Goal: Task Accomplishment & Management: Manage account settings

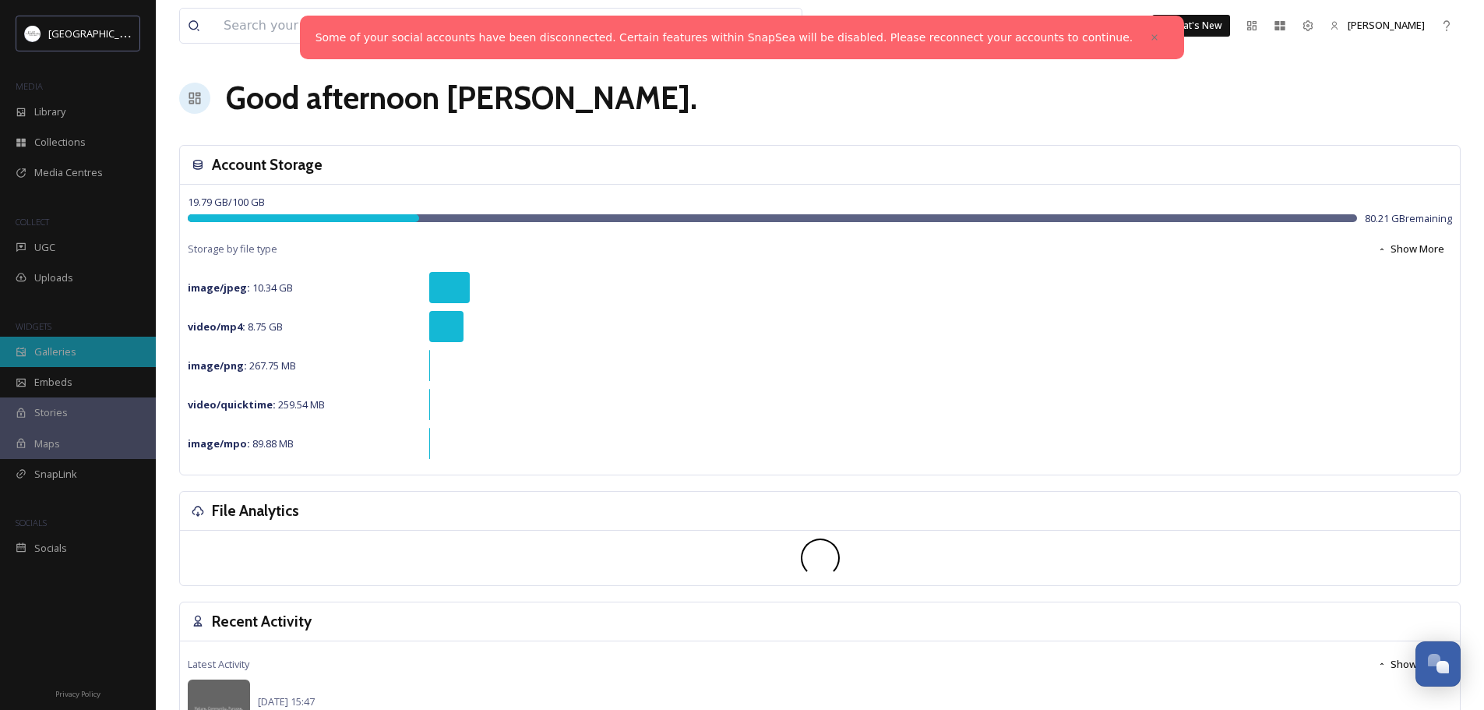
click at [58, 351] on span "Galleries" at bounding box center [55, 351] width 42 height 15
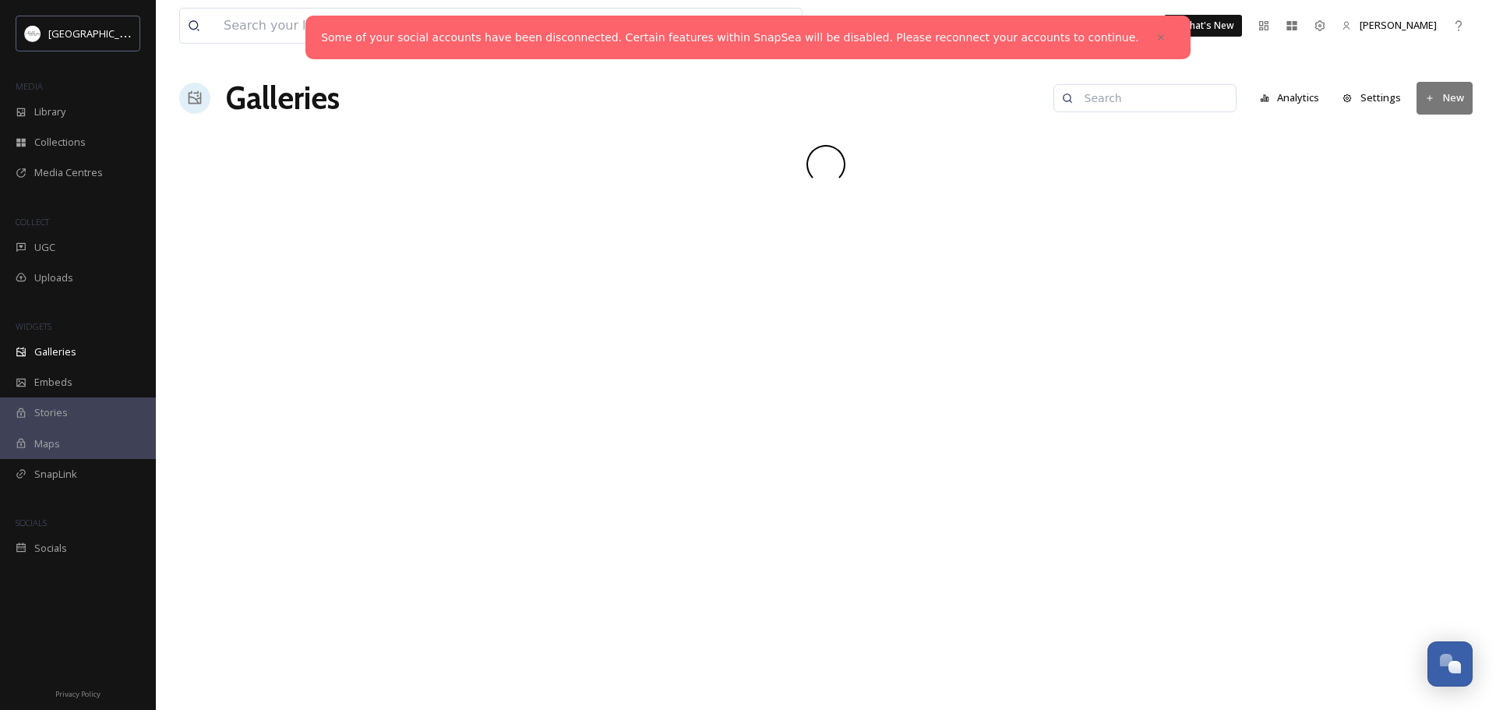
click at [1430, 98] on icon at bounding box center [1430, 97] width 5 height 5
click at [1435, 133] on span "Gallery" at bounding box center [1447, 134] width 33 height 15
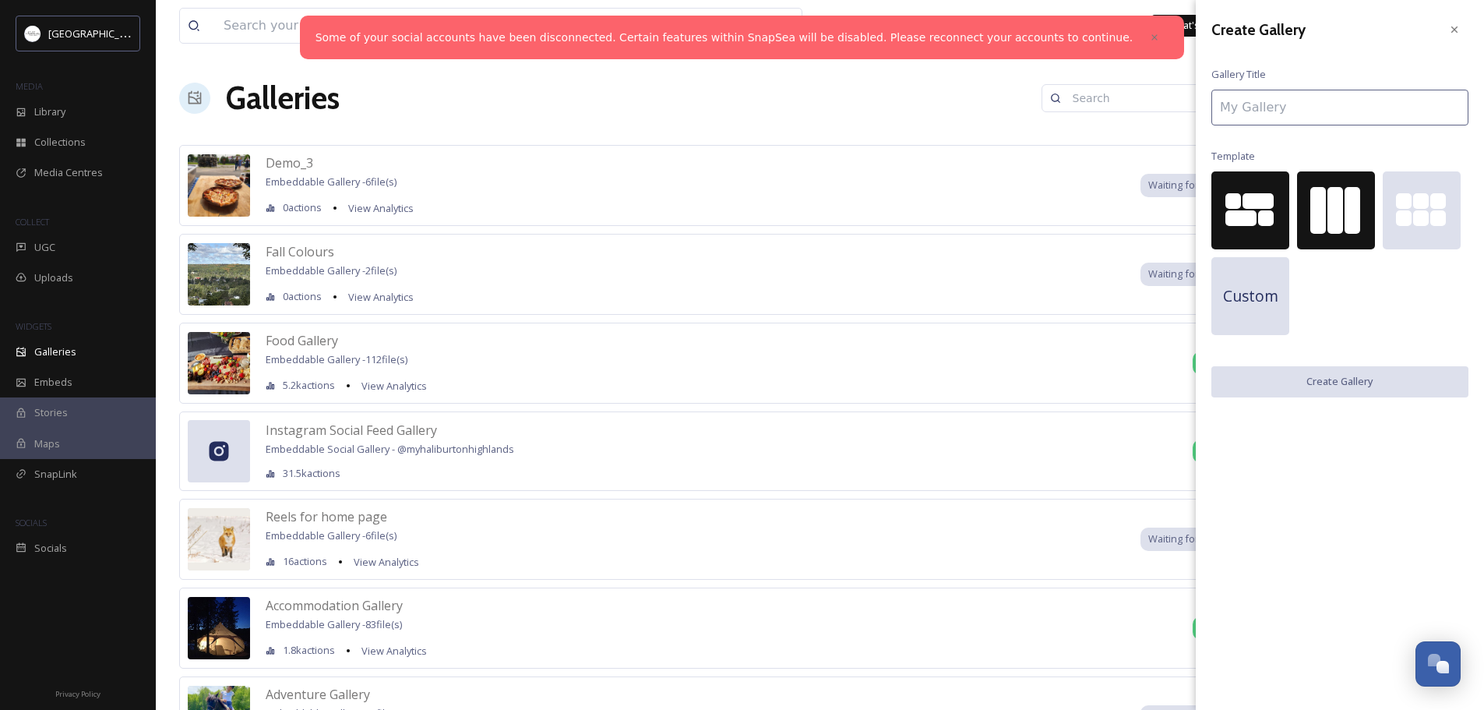
click at [1335, 220] on div at bounding box center [1336, 210] width 16 height 47
click at [1294, 105] on input at bounding box center [1340, 108] width 257 height 36
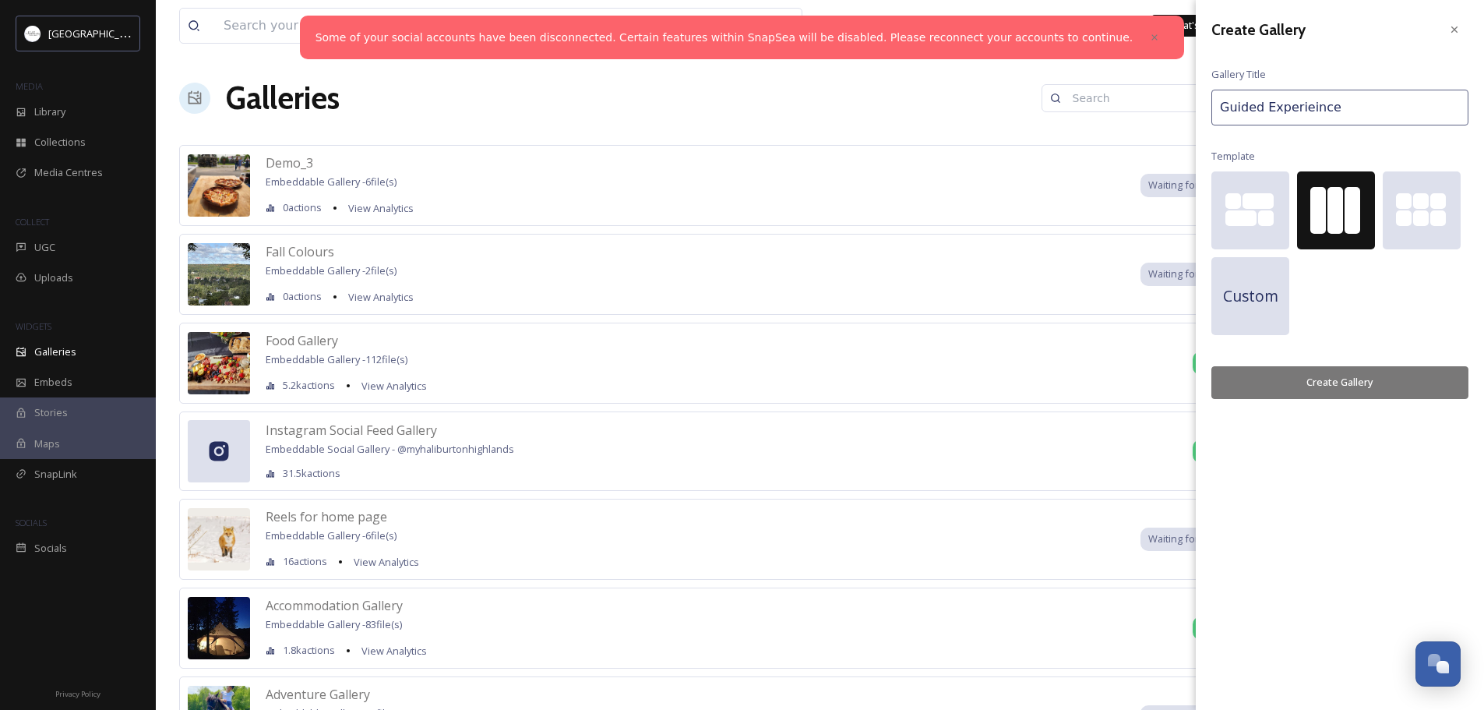
click at [1330, 108] on input "Guided Experieince" at bounding box center [1340, 108] width 257 height 36
type input "Guided Experience"
click at [1336, 379] on button "Create Gallery" at bounding box center [1340, 382] width 257 height 32
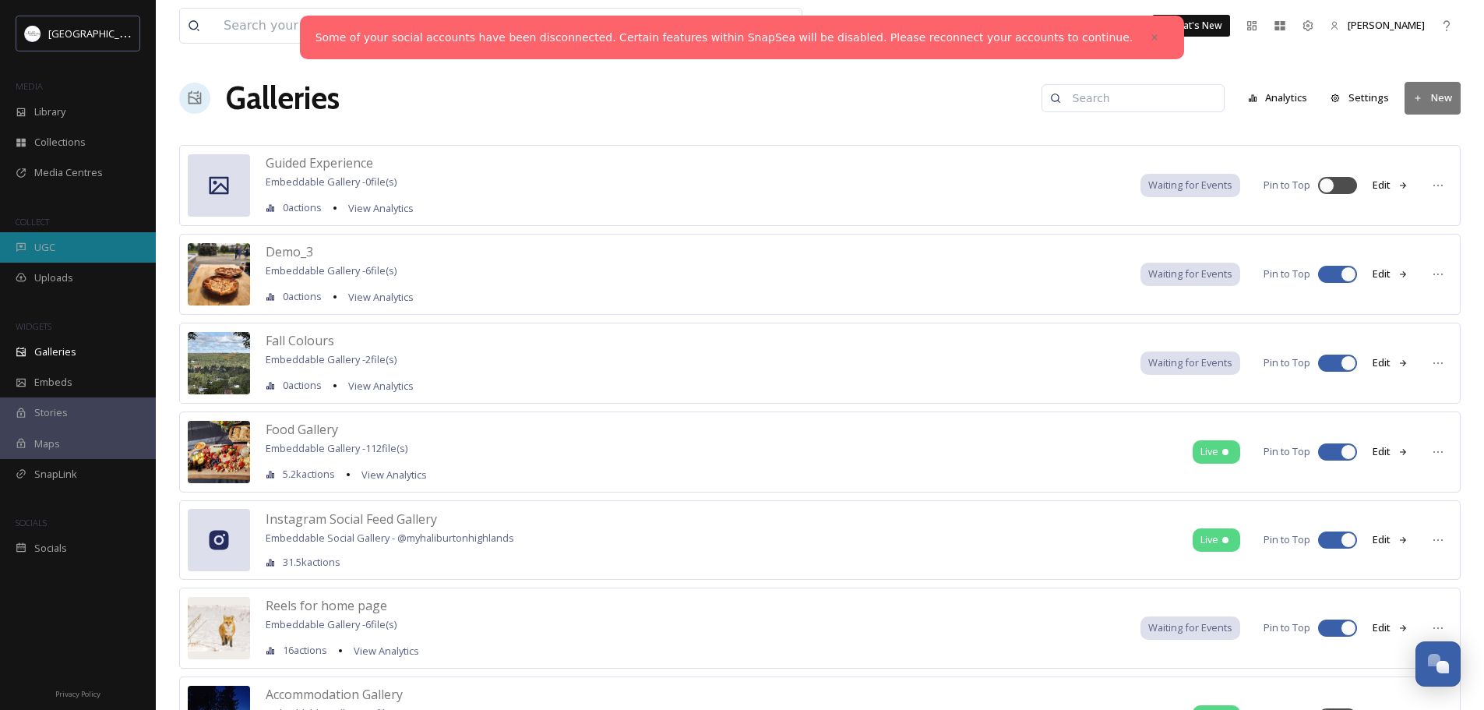
click at [48, 249] on span "UGC" at bounding box center [44, 247] width 21 height 15
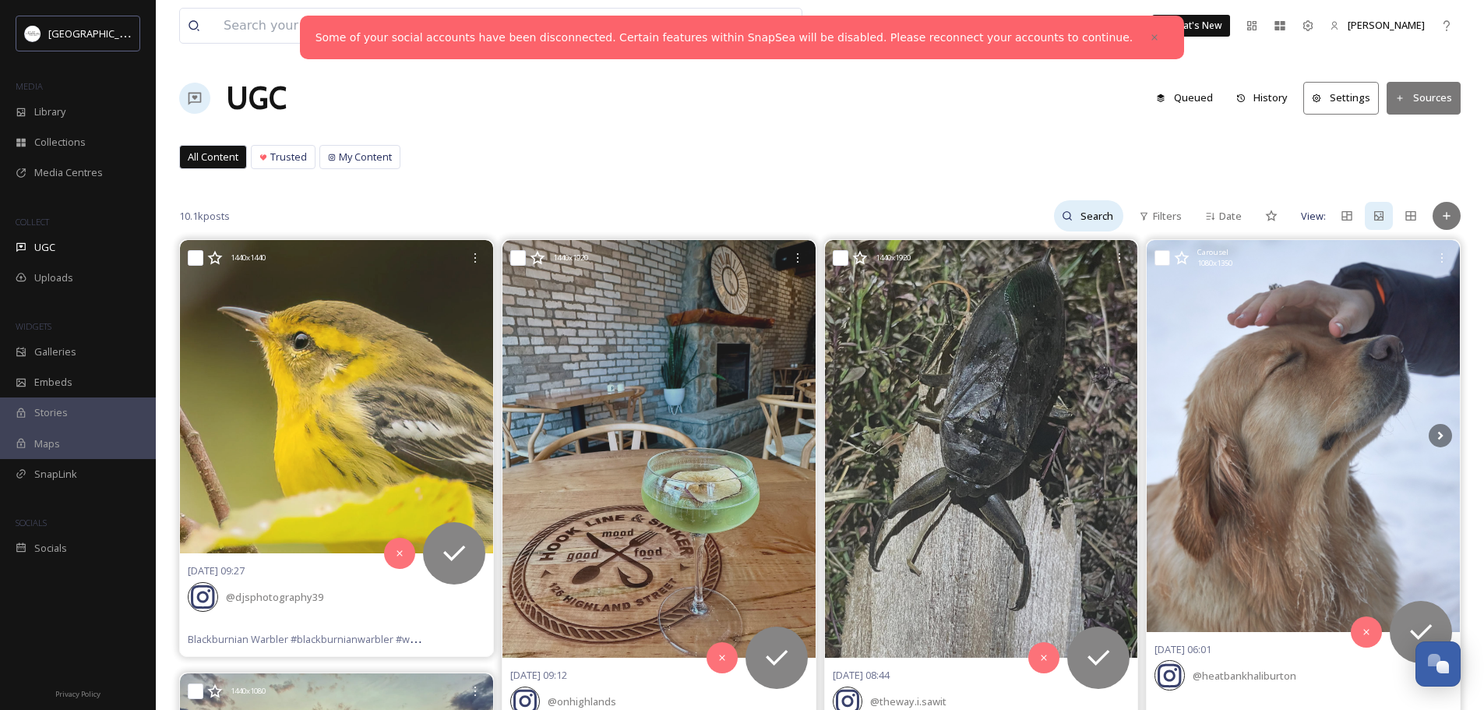
click at [1061, 217] on div at bounding box center [1088, 215] width 69 height 31
click at [1031, 217] on input at bounding box center [1065, 215] width 117 height 31
type input "guided"
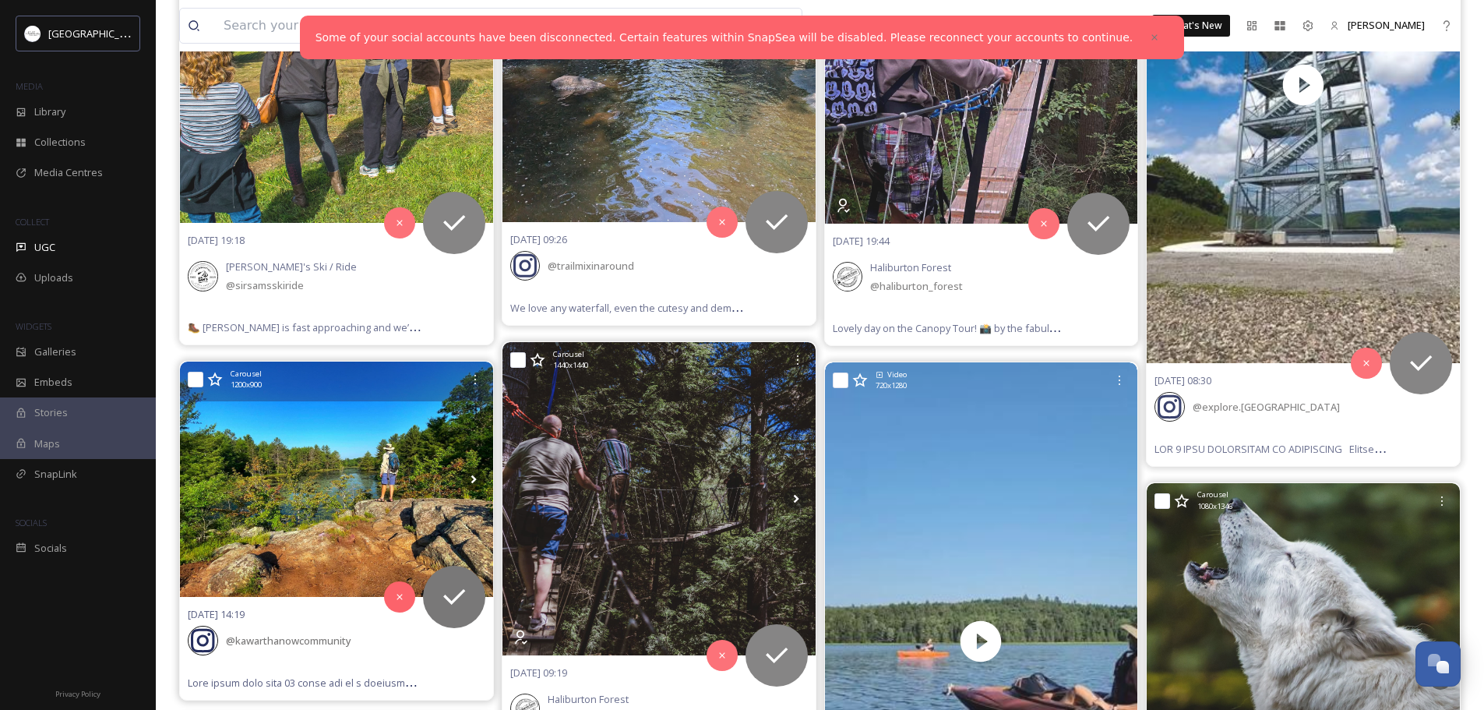
scroll to position [78, 0]
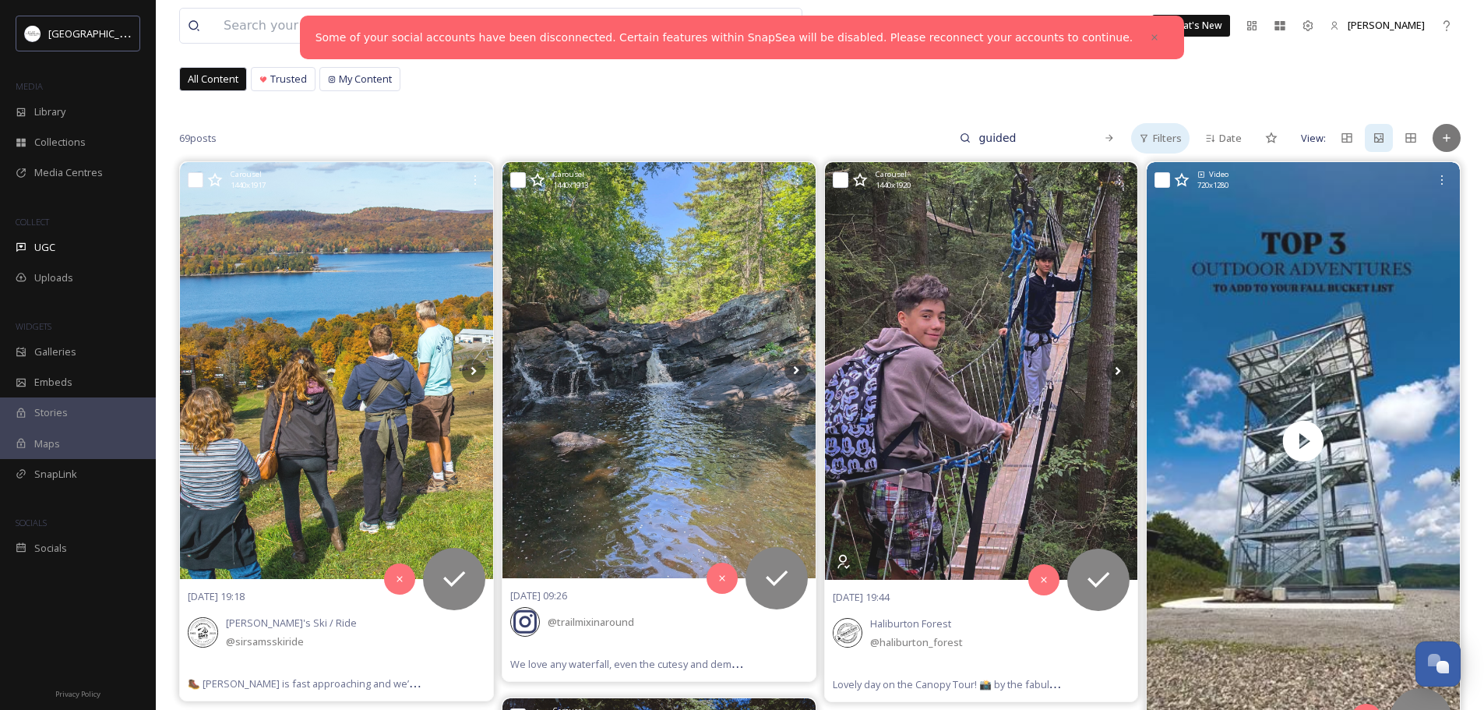
click at [1159, 137] on span "Filters" at bounding box center [1167, 138] width 29 height 15
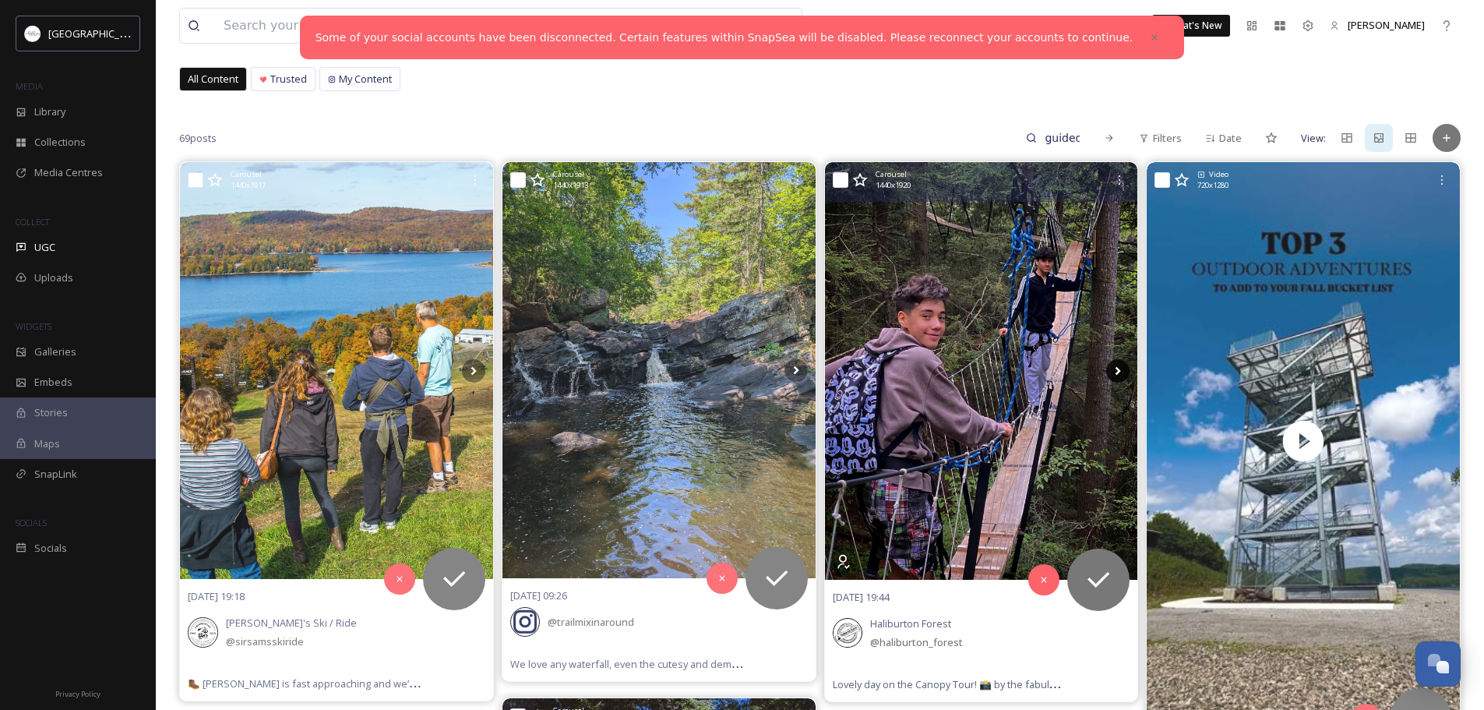
click at [1118, 369] on icon at bounding box center [1118, 371] width 5 height 9
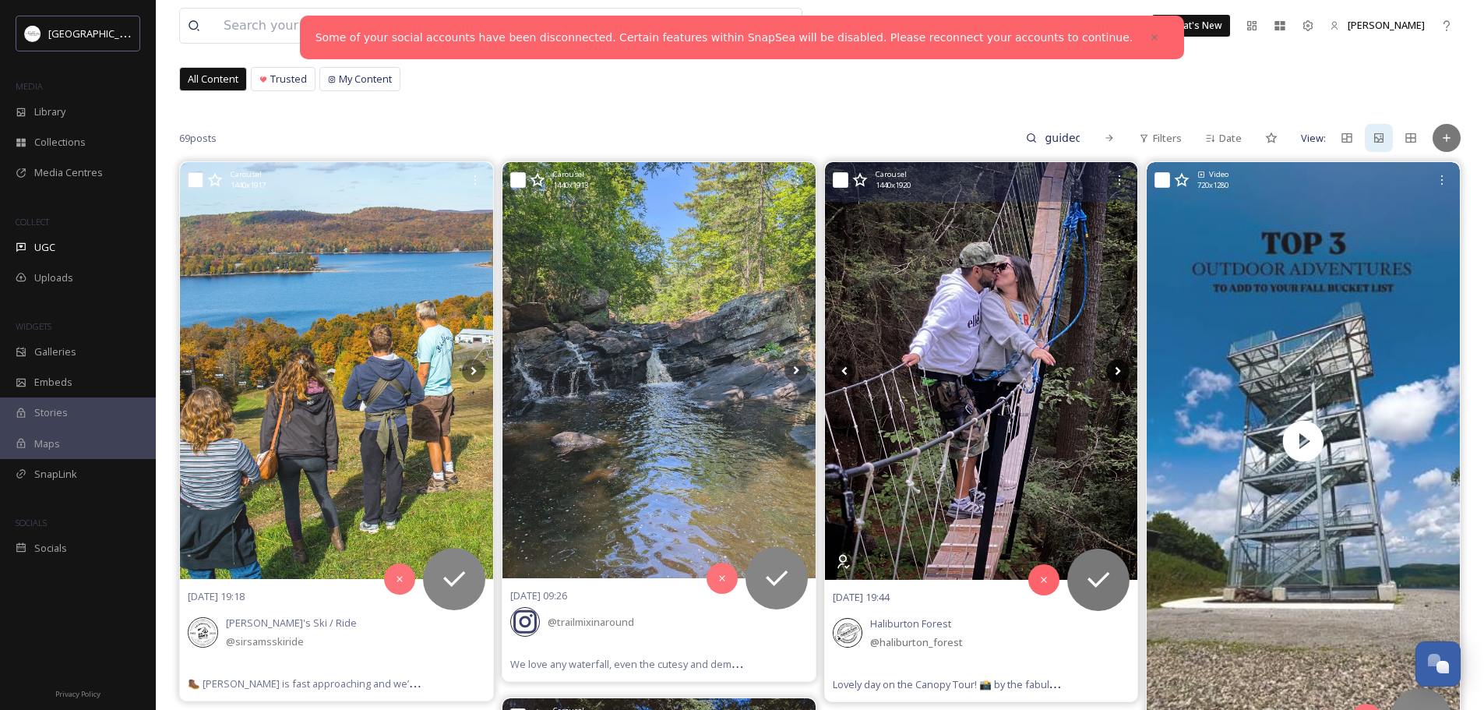
click at [1116, 374] on icon at bounding box center [1117, 370] width 23 height 23
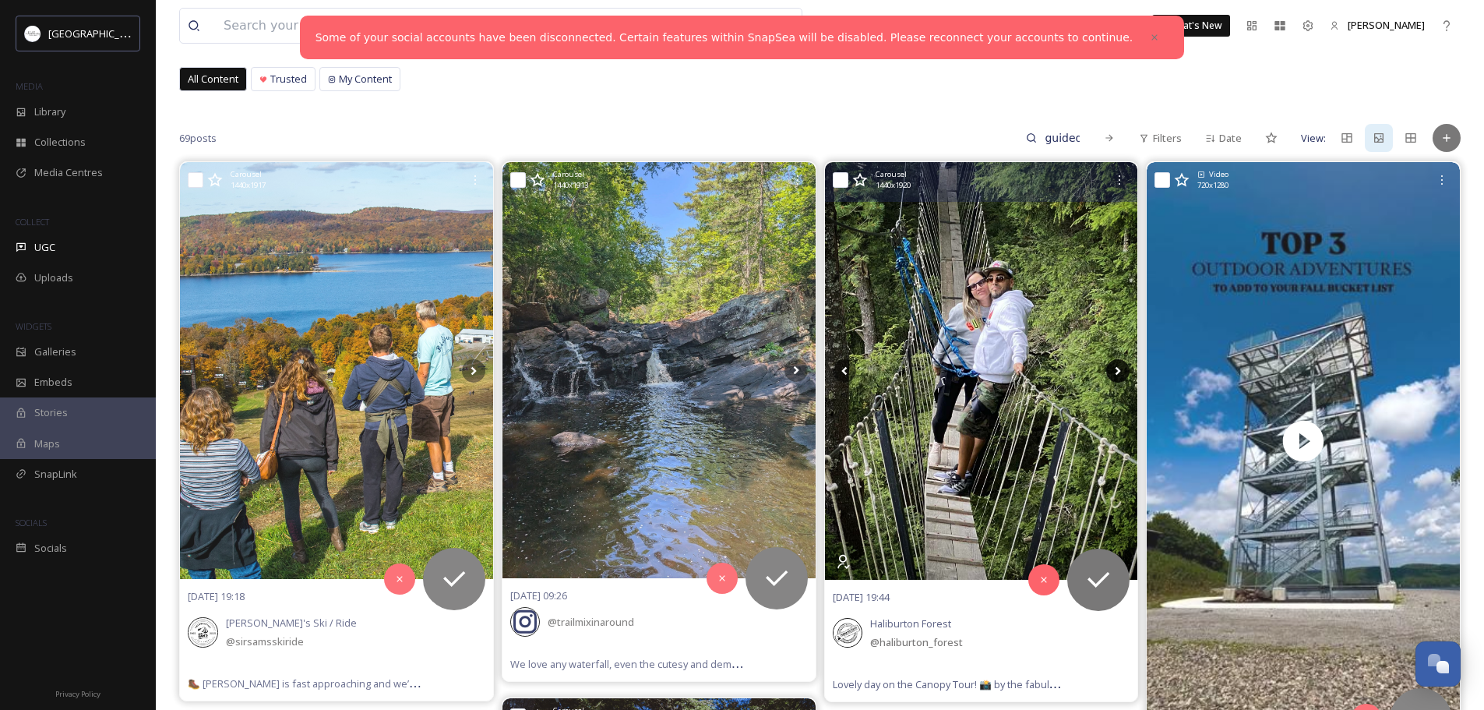
click at [1116, 373] on icon at bounding box center [1117, 370] width 23 height 23
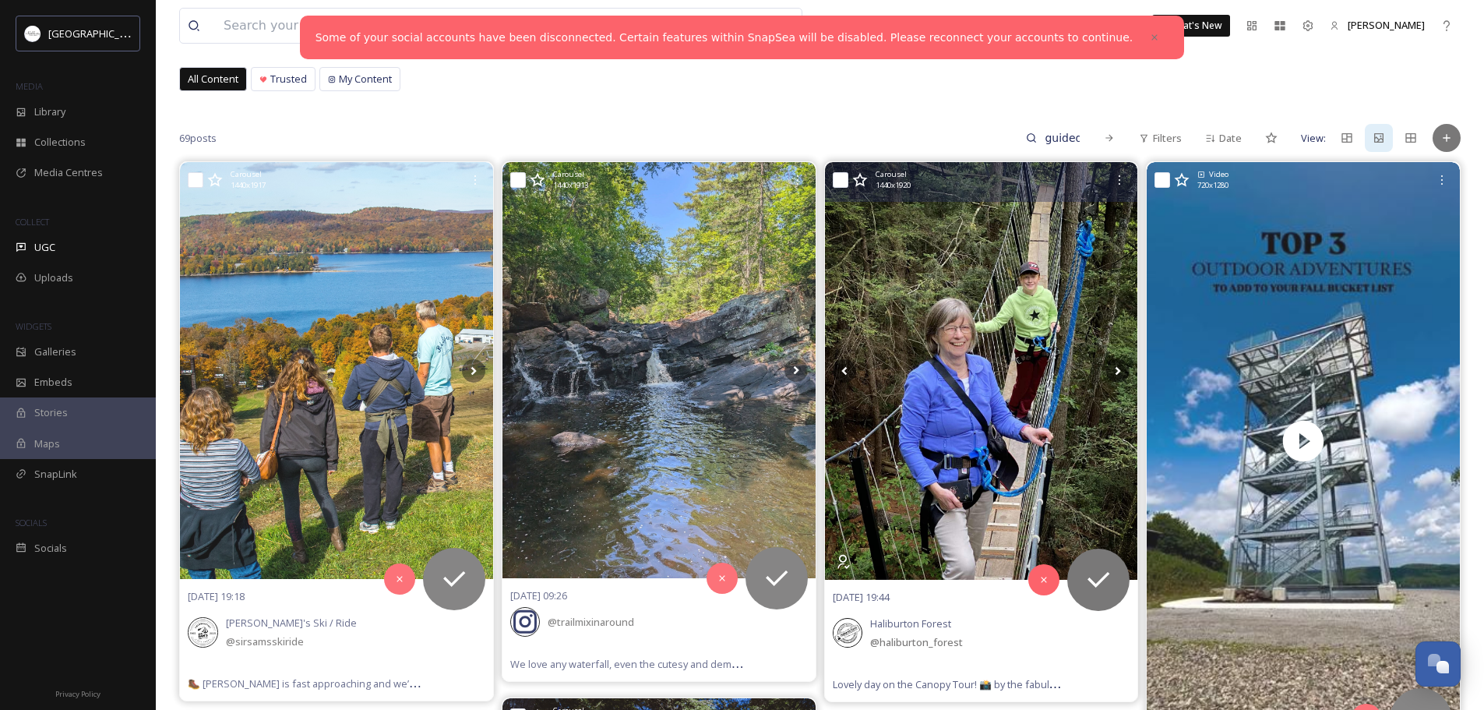
click at [843, 178] on input "checkbox" at bounding box center [841, 180] width 16 height 16
checkbox input "true"
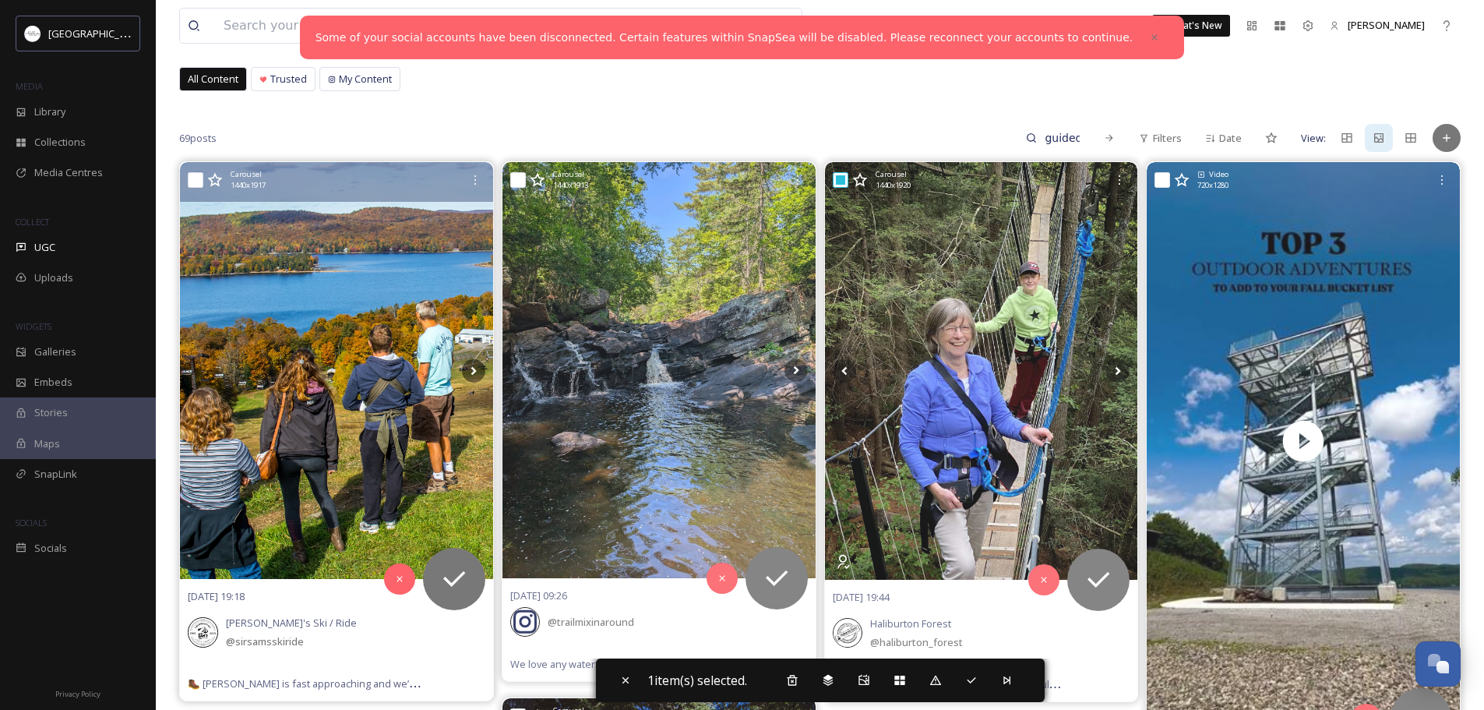
click at [193, 176] on input "checkbox" at bounding box center [196, 180] width 16 height 16
checkbox input "true"
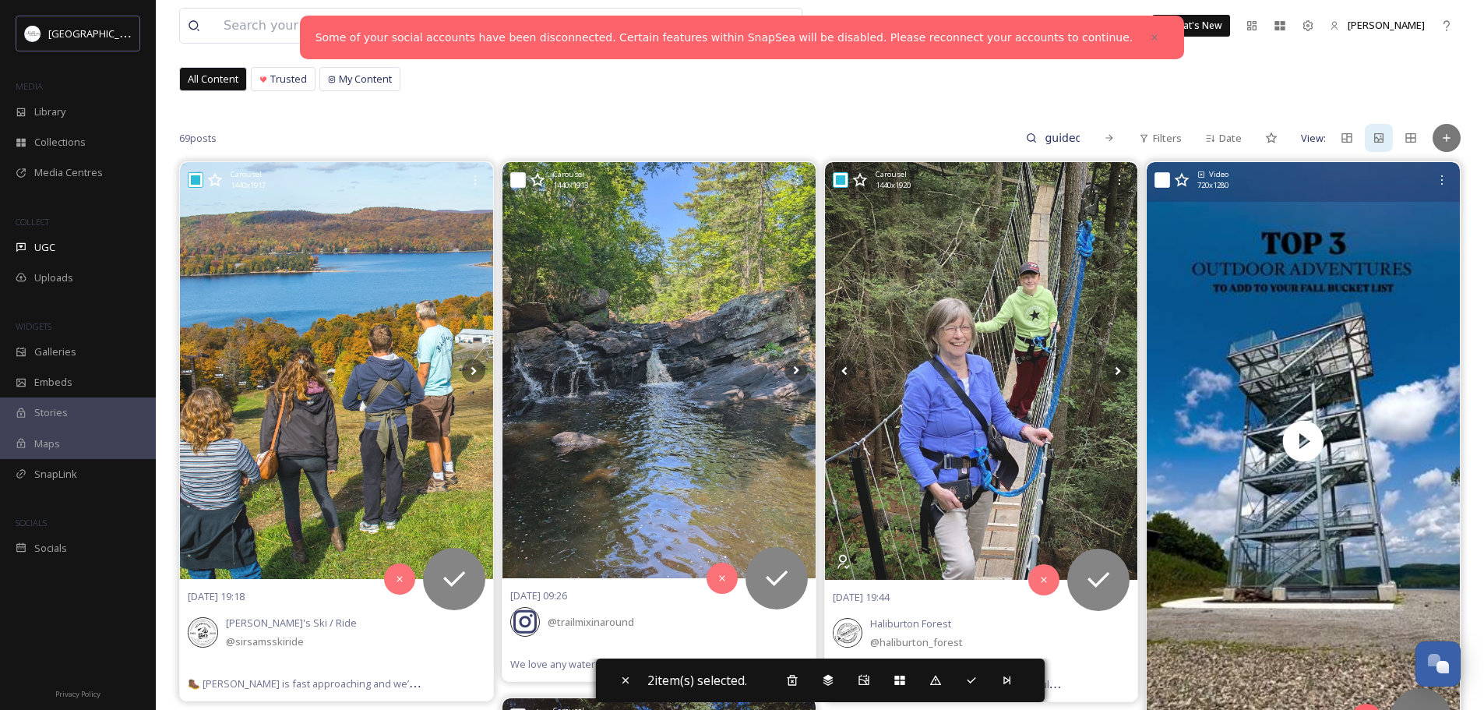
click at [1168, 178] on input "checkbox" at bounding box center [1163, 180] width 16 height 16
checkbox input "true"
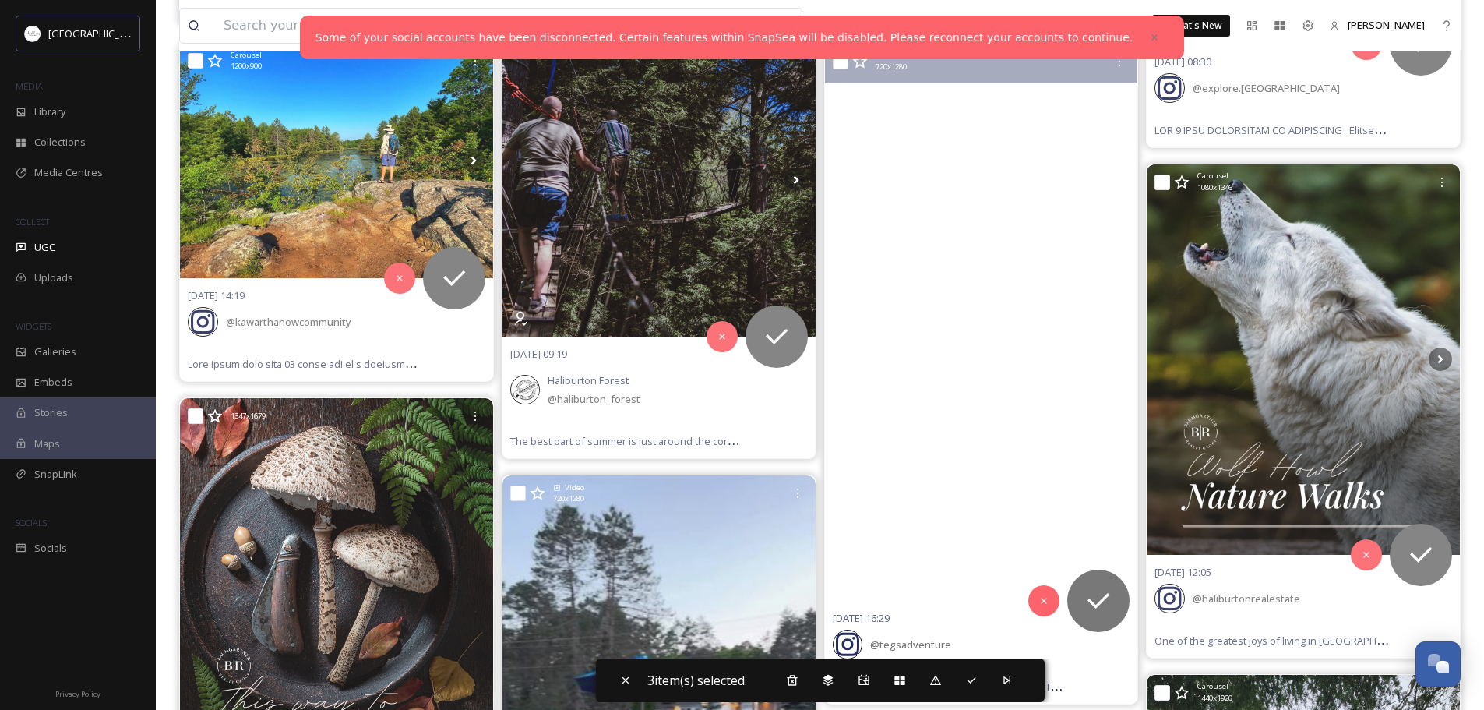
scroll to position [701, 0]
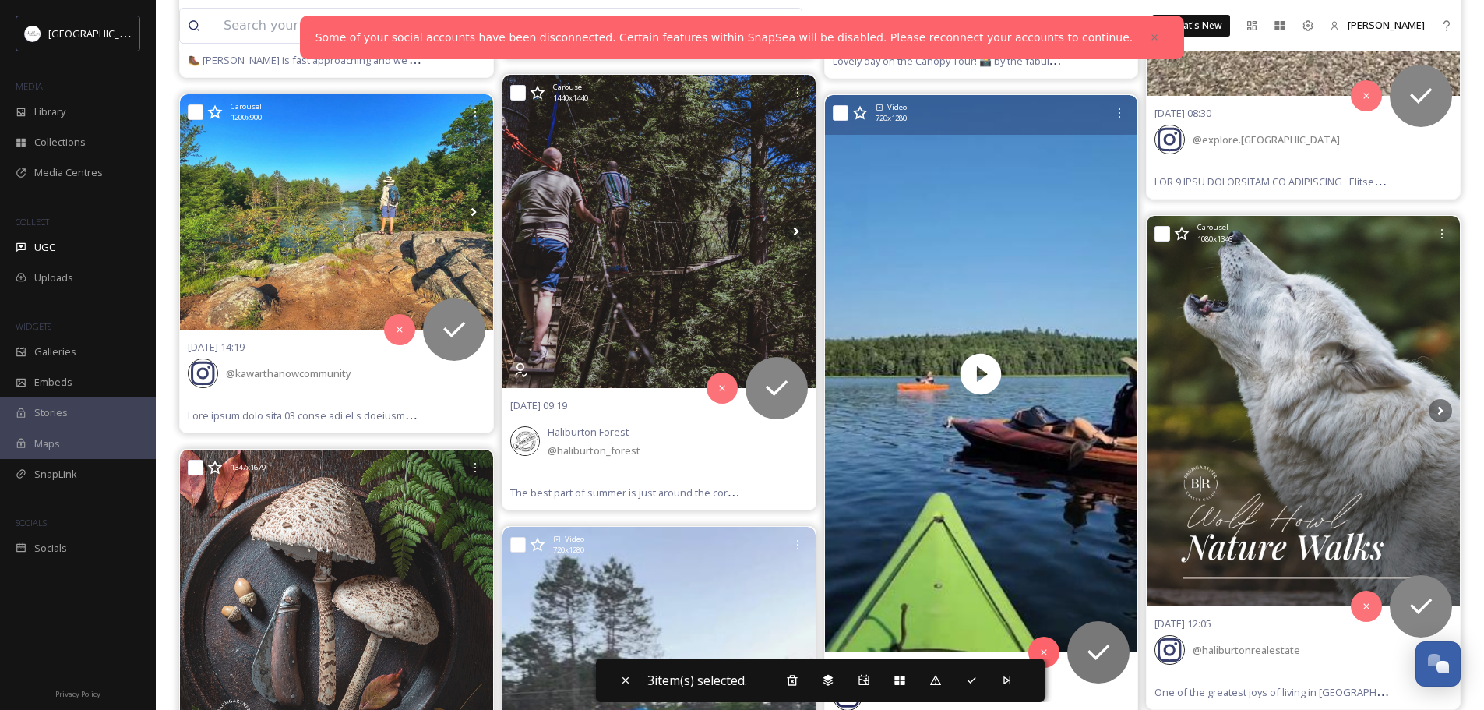
click at [838, 114] on input "checkbox" at bounding box center [841, 113] width 16 height 16
checkbox input "true"
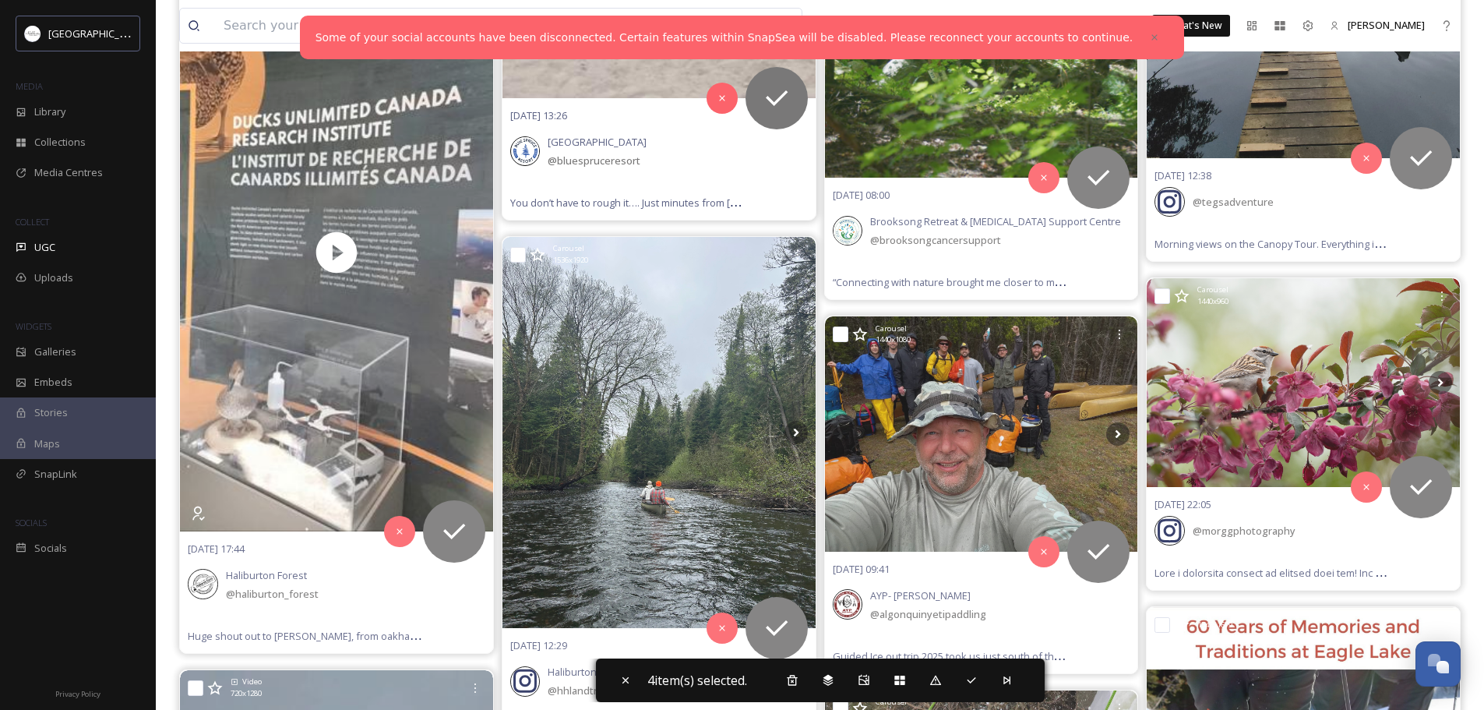
scroll to position [1714, 0]
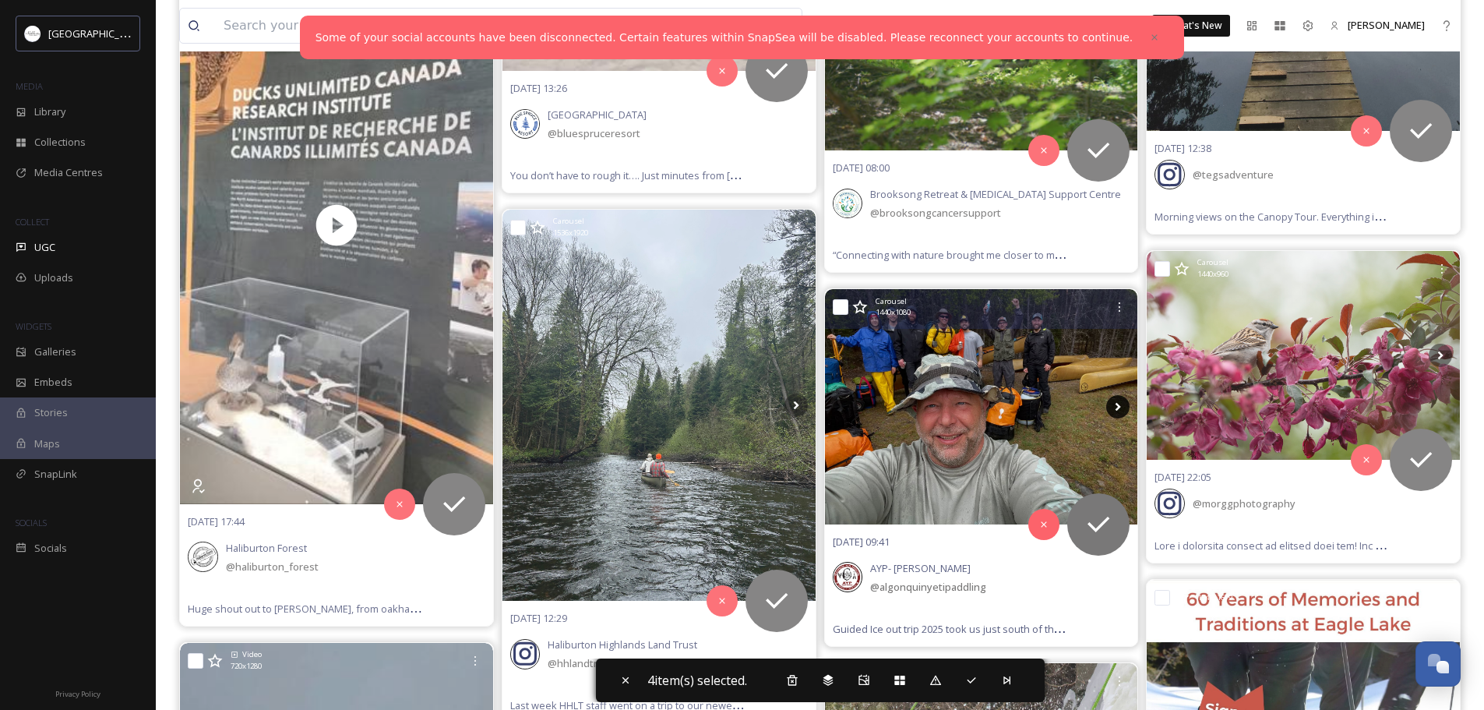
click at [1117, 407] on icon at bounding box center [1117, 406] width 23 height 23
click at [1122, 408] on icon at bounding box center [1117, 406] width 23 height 23
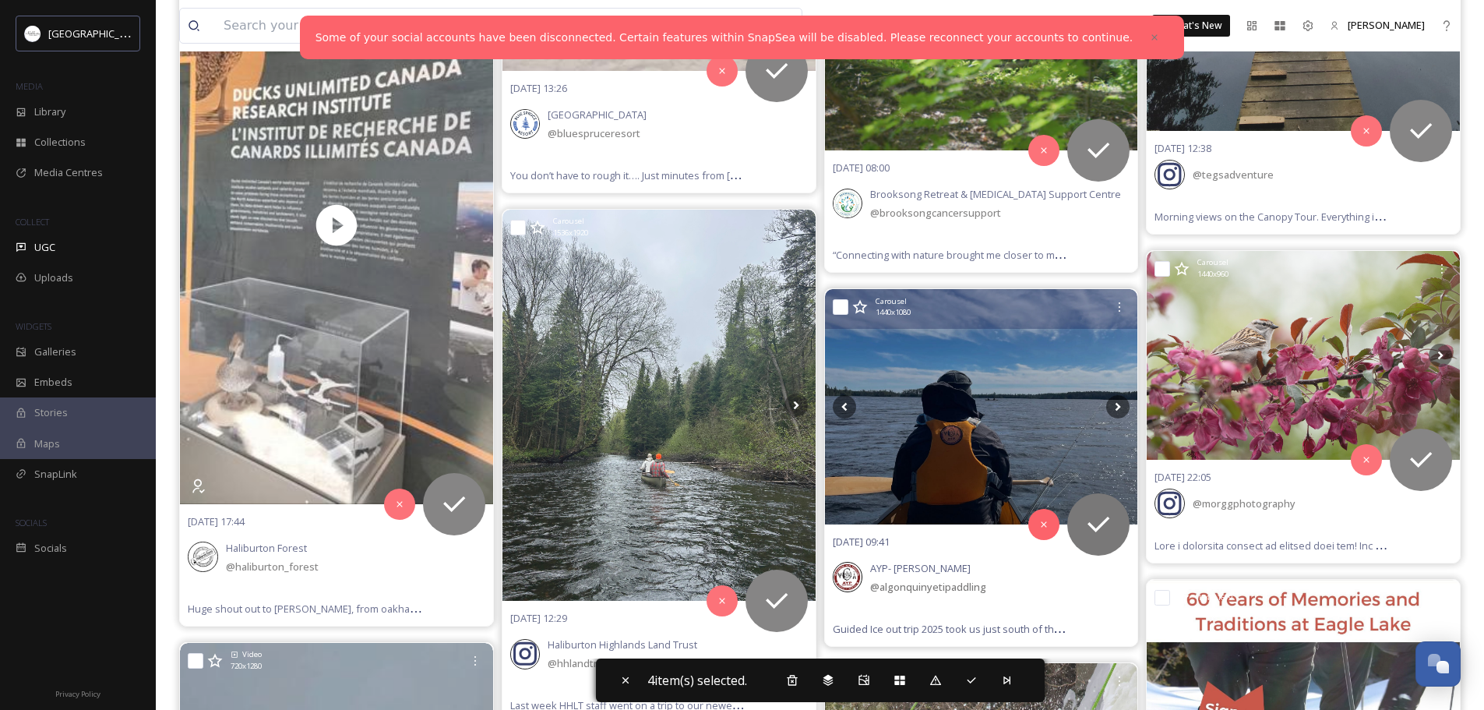
click at [841, 310] on input "checkbox" at bounding box center [841, 307] width 16 height 16
checkbox input "true"
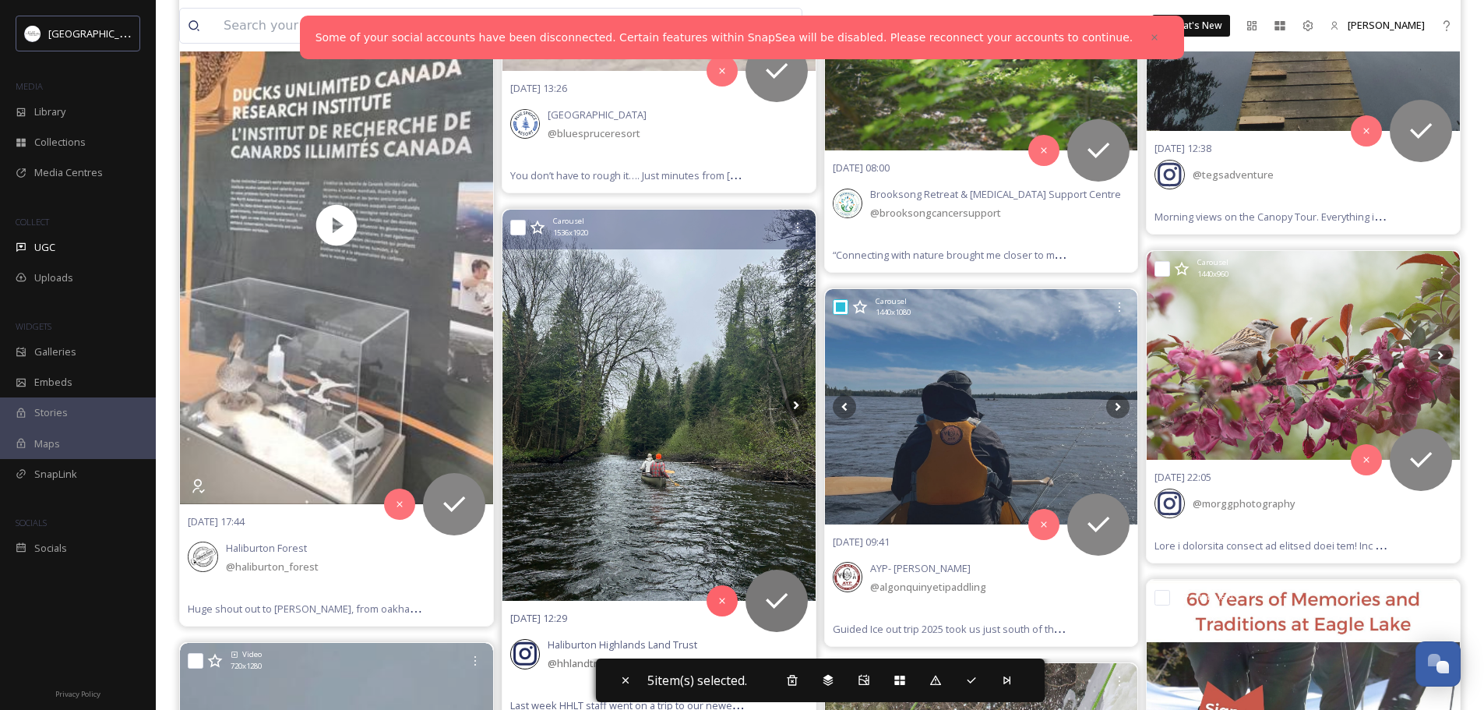
click at [513, 231] on input "checkbox" at bounding box center [518, 228] width 16 height 16
checkbox input "true"
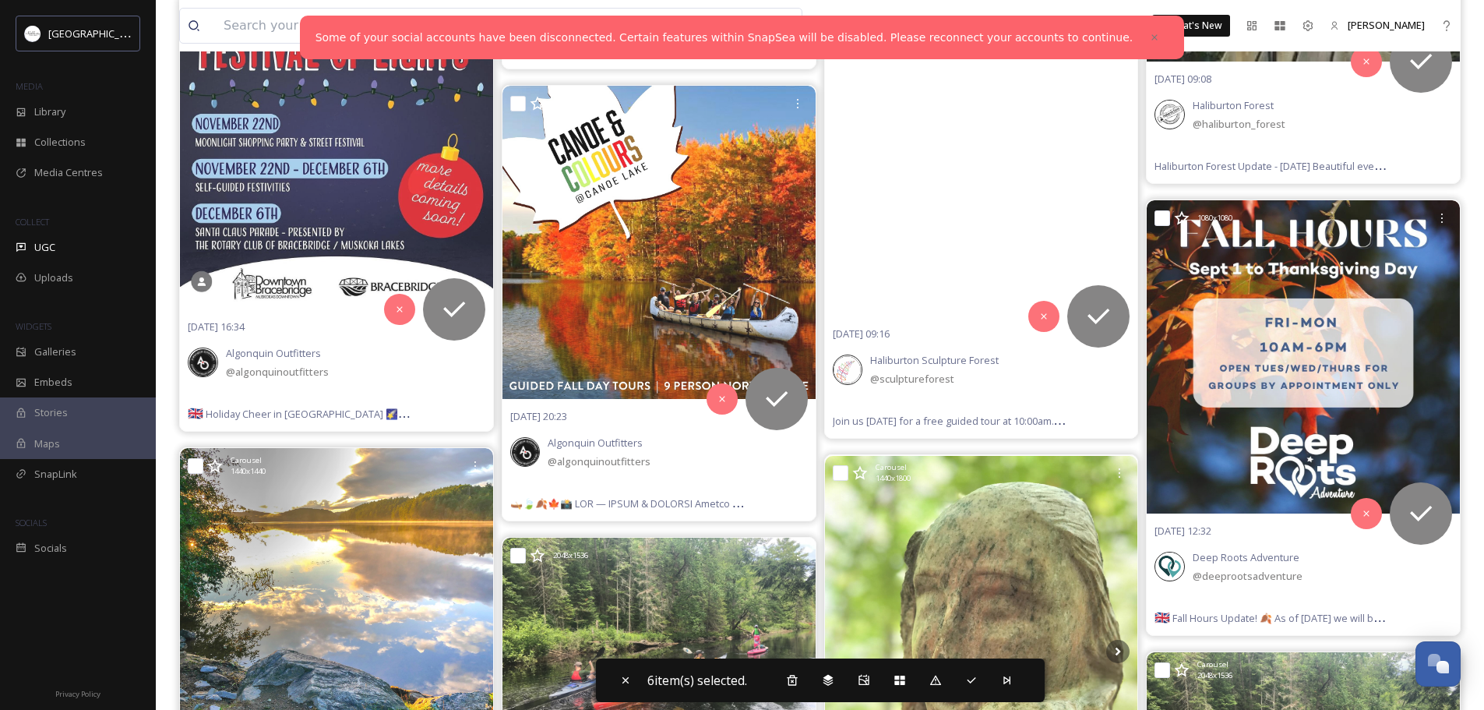
scroll to position [5455, 0]
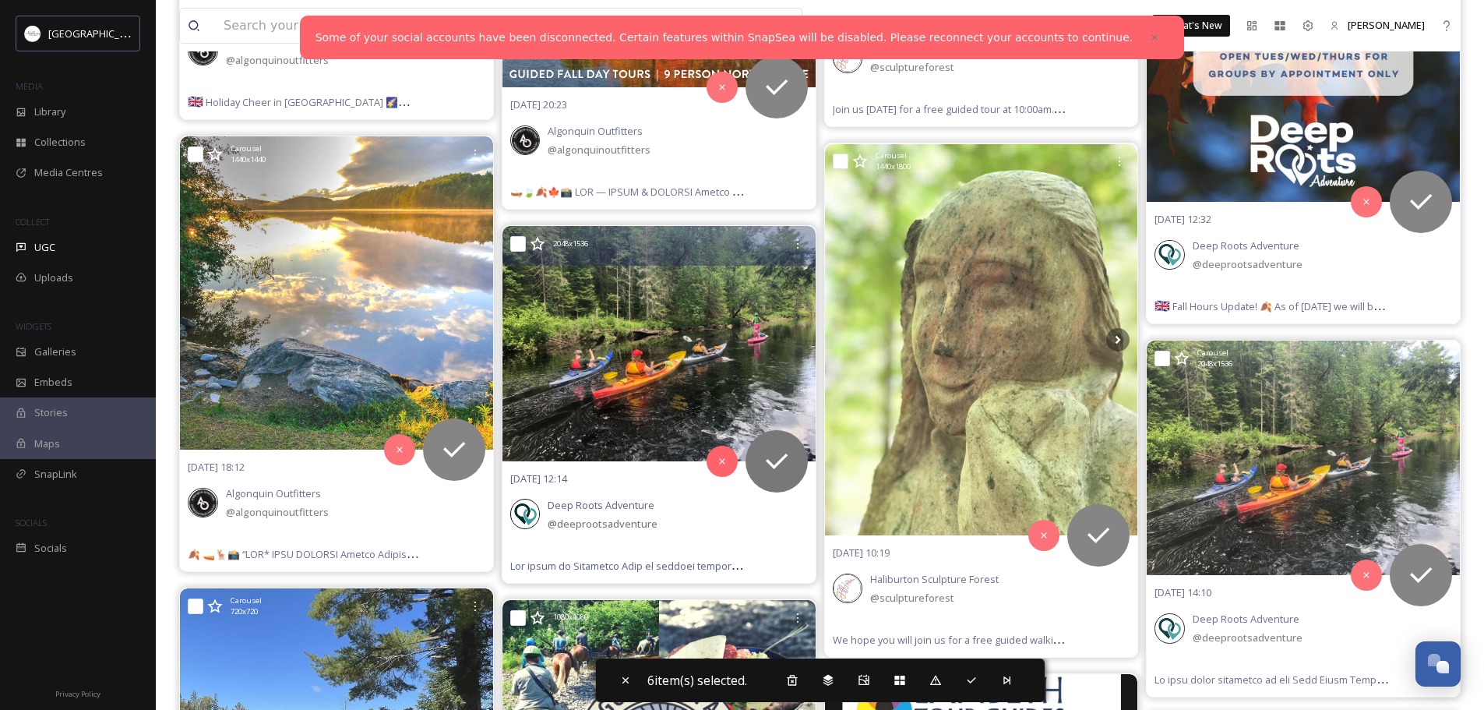
drag, startPoint x: 517, startPoint y: 245, endPoint x: 525, endPoint y: 245, distance: 7.8
click at [518, 245] on input "checkbox" at bounding box center [518, 244] width 16 height 16
checkbox input "true"
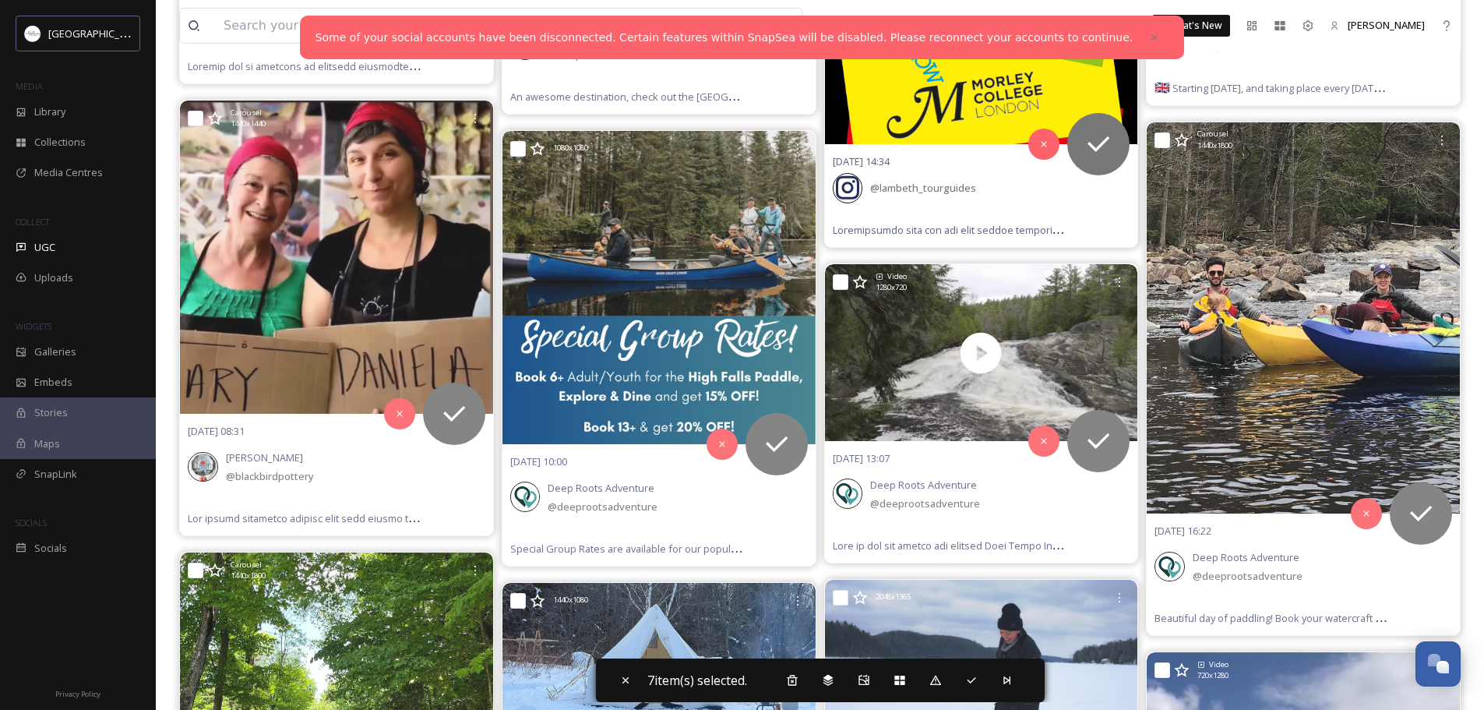
scroll to position [6390, 0]
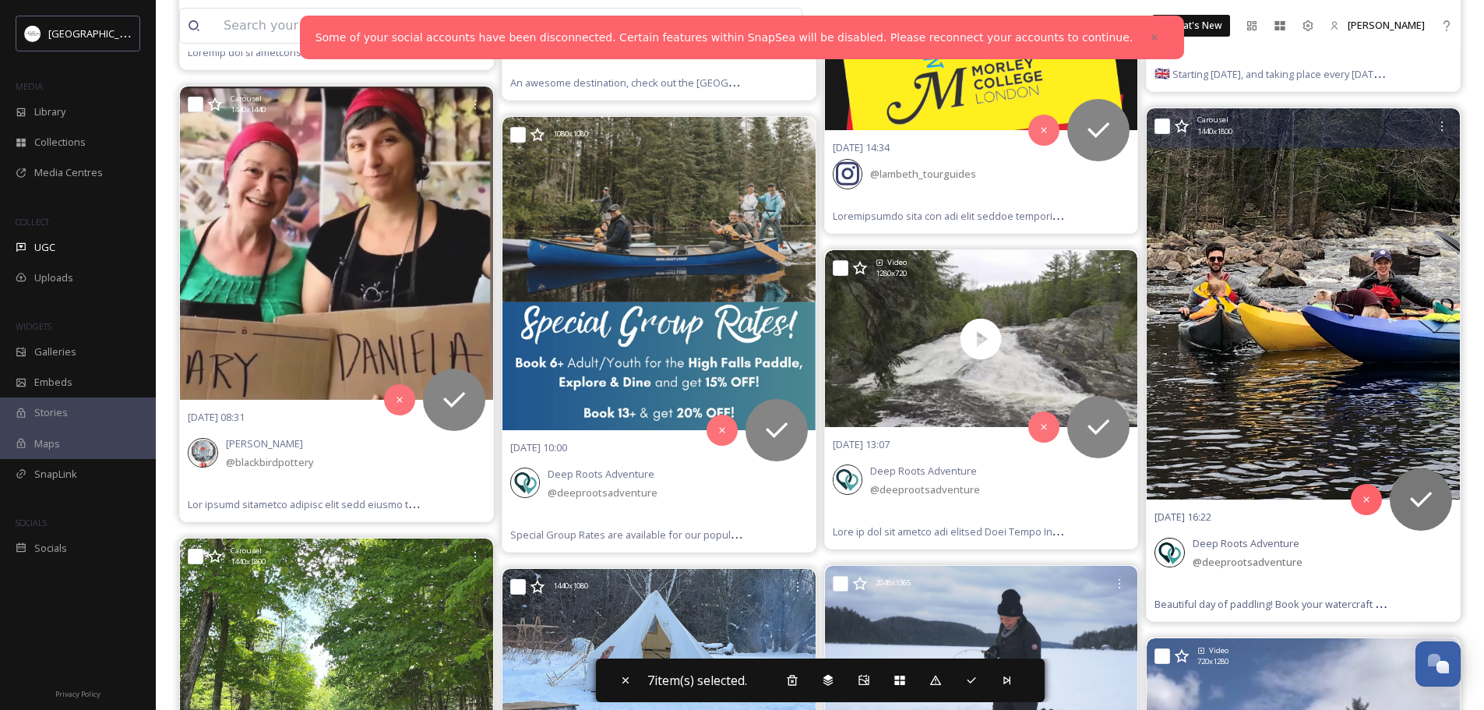
click at [1165, 128] on input "checkbox" at bounding box center [1163, 126] width 16 height 16
checkbox input "true"
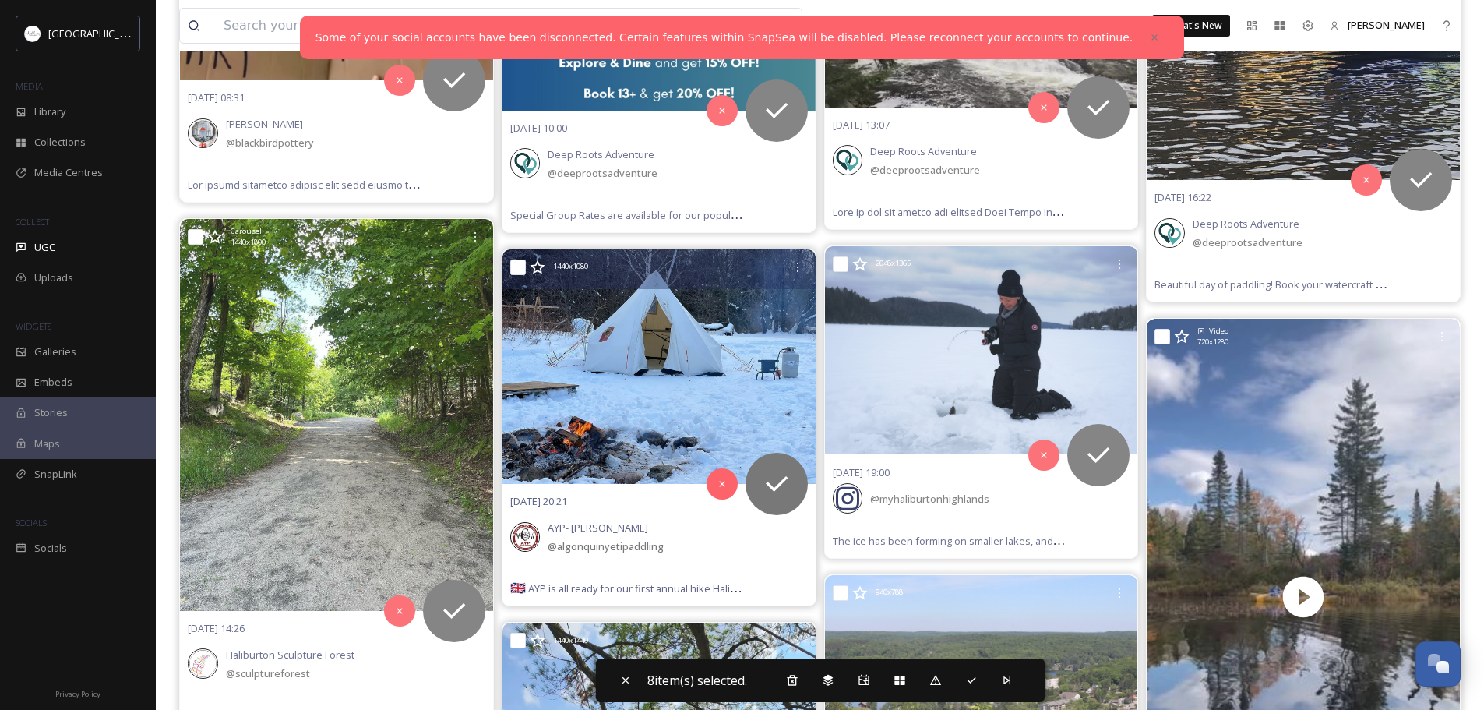
scroll to position [6779, 0]
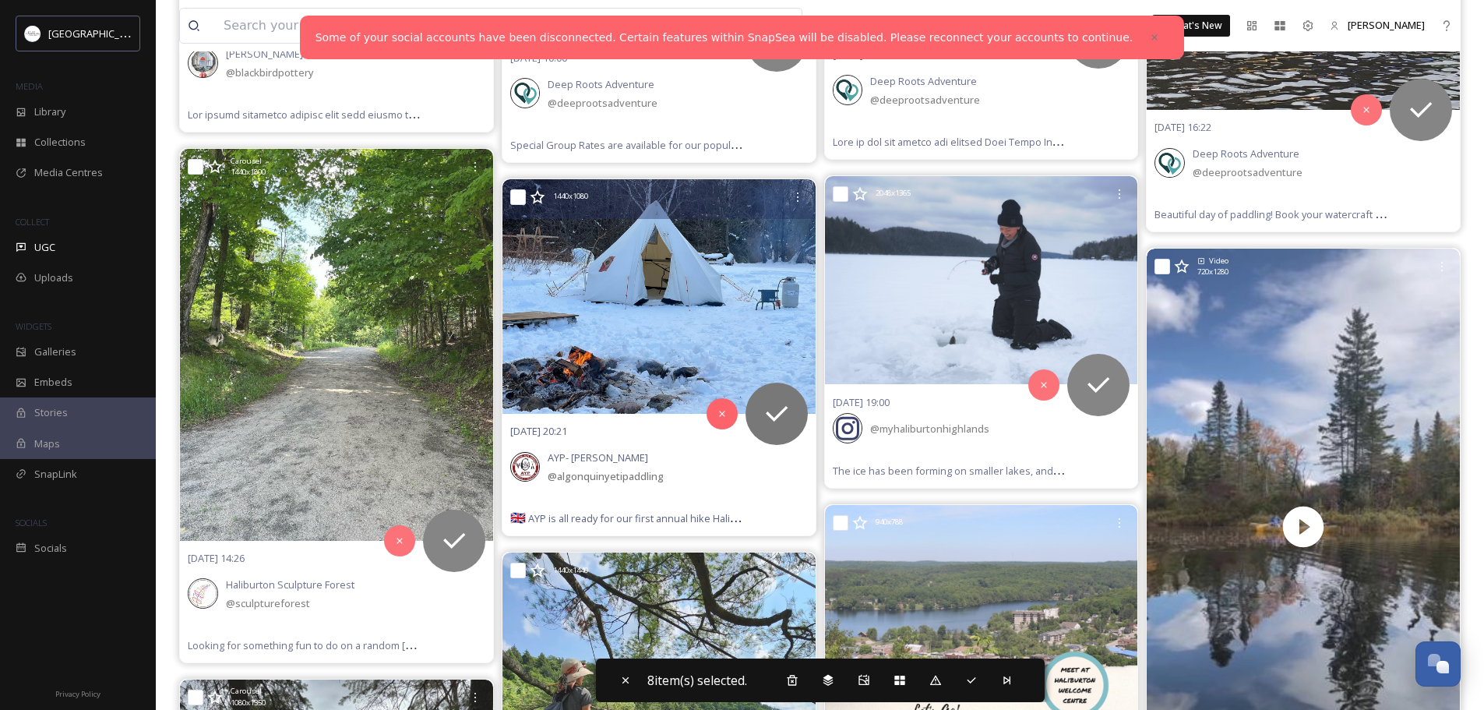
click at [514, 196] on input "checkbox" at bounding box center [518, 197] width 16 height 16
checkbox input "true"
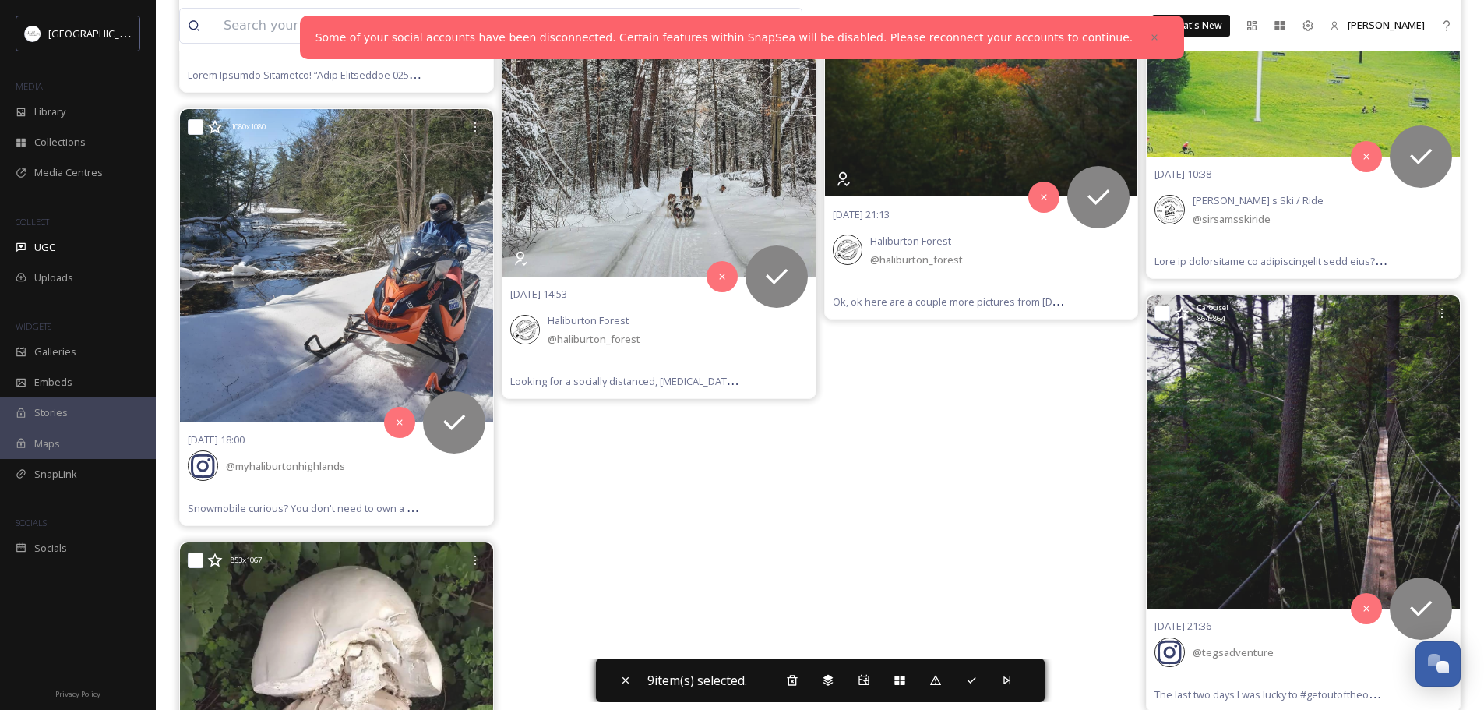
scroll to position [8260, 0]
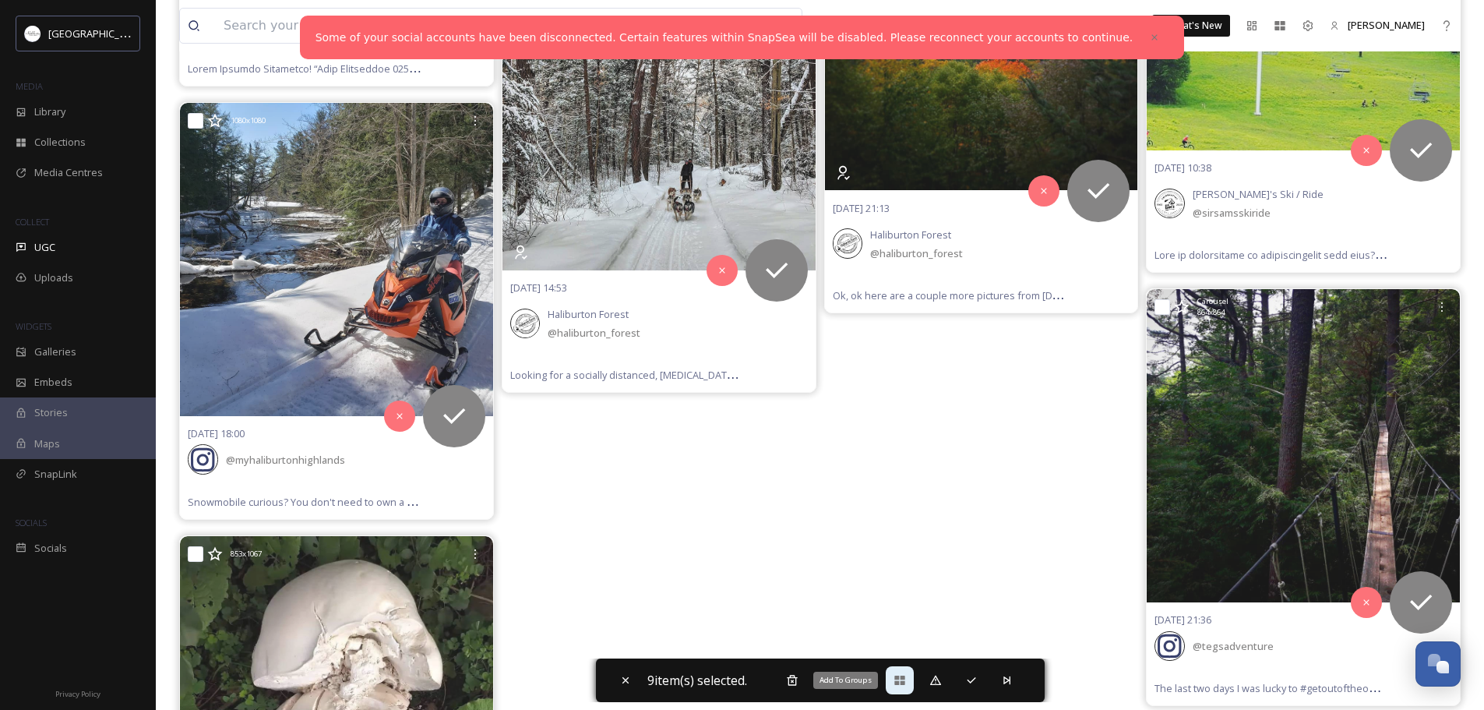
click at [902, 681] on icon at bounding box center [900, 680] width 12 height 12
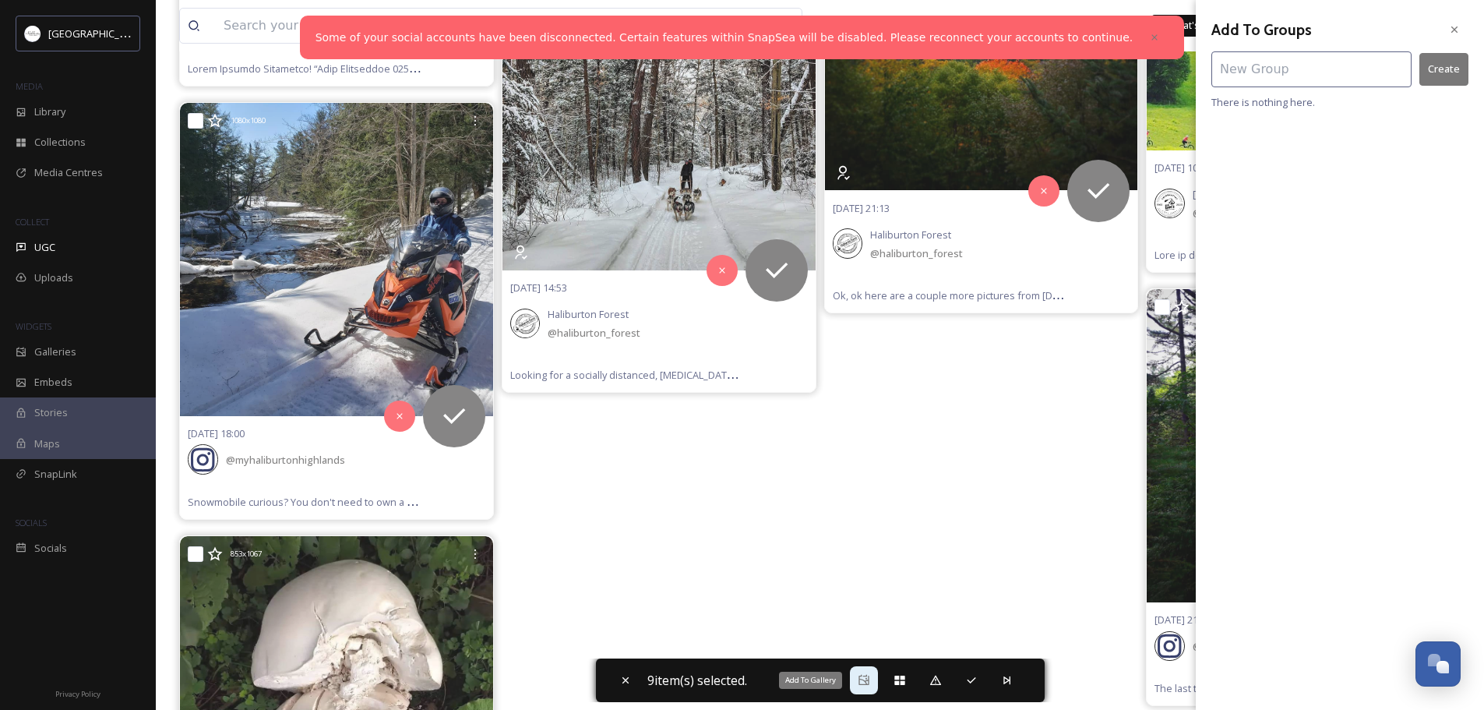
click at [866, 673] on div "Add To Gallery" at bounding box center [864, 680] width 28 height 28
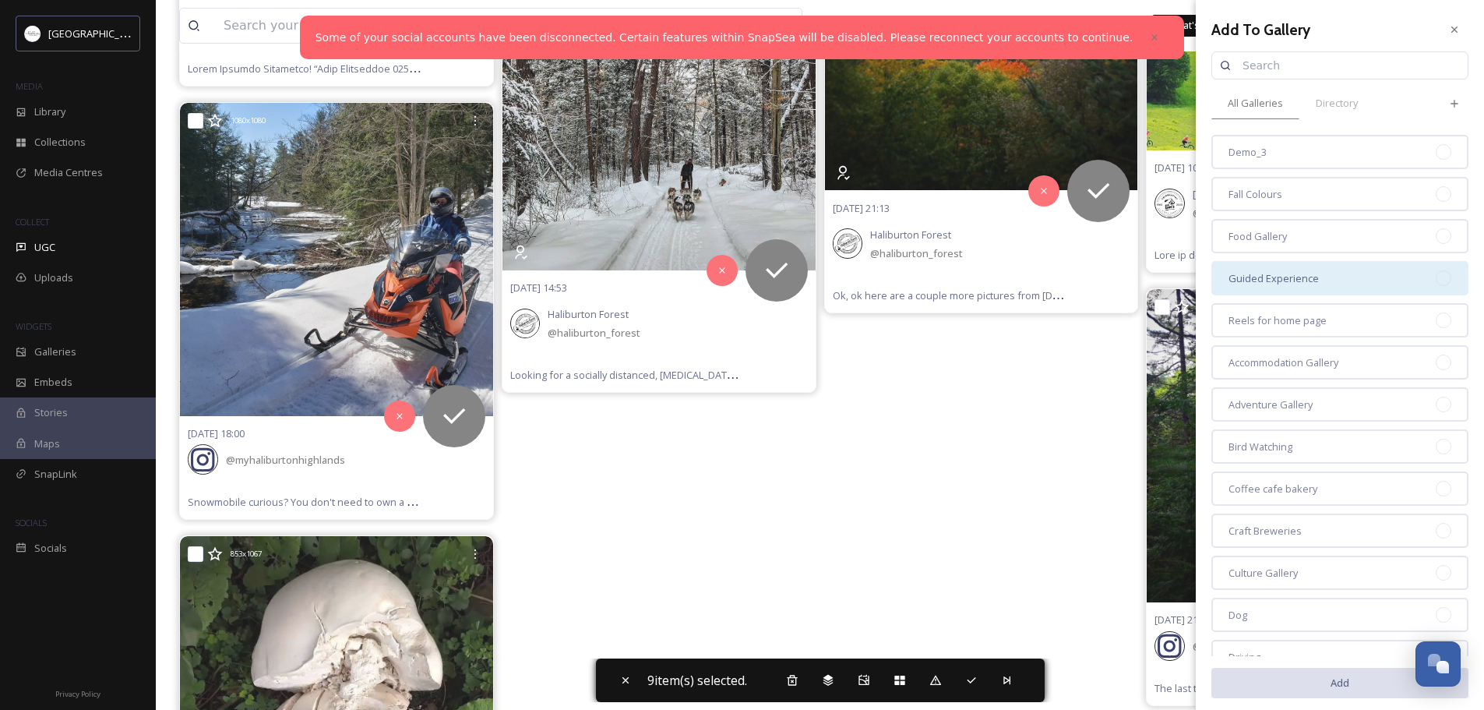
click at [1303, 281] on span "Guided Experience" at bounding box center [1274, 278] width 90 height 15
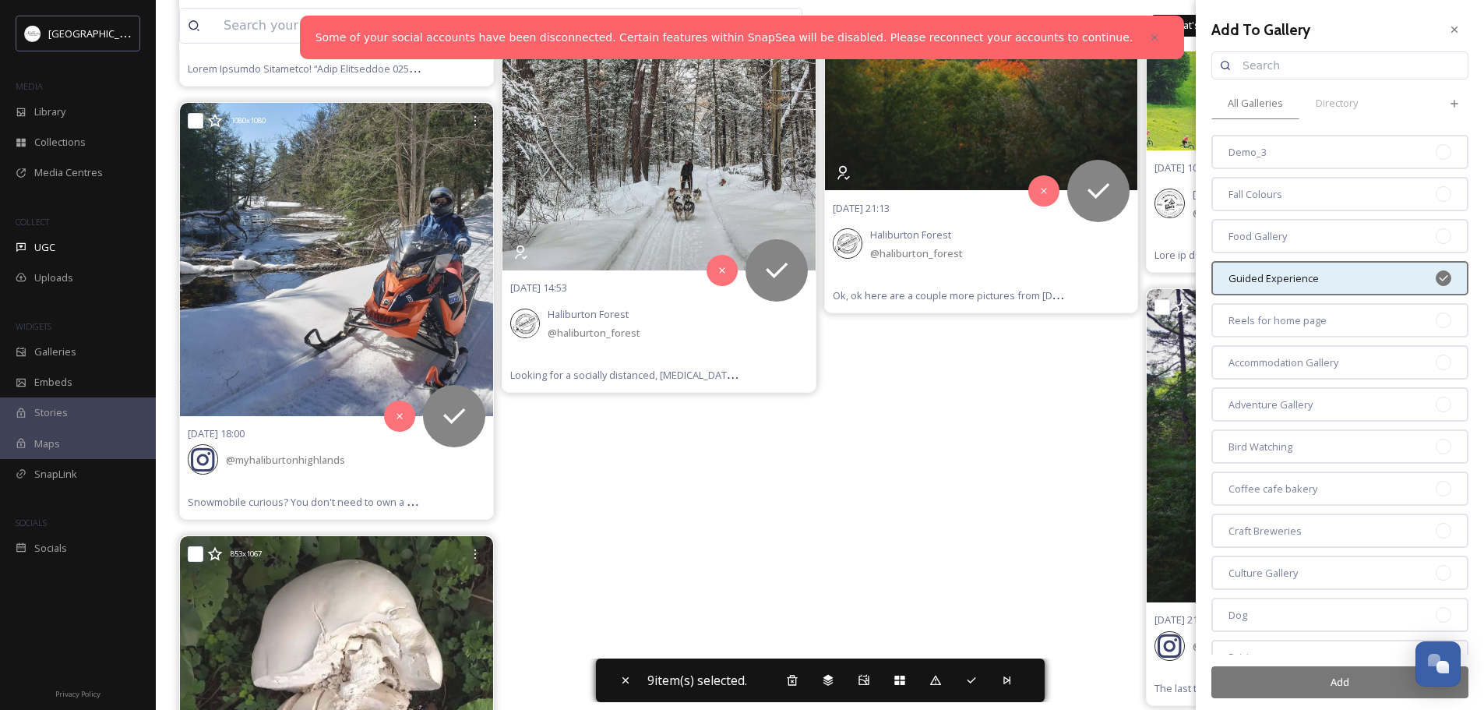
click at [1329, 684] on button "Add" at bounding box center [1340, 682] width 257 height 32
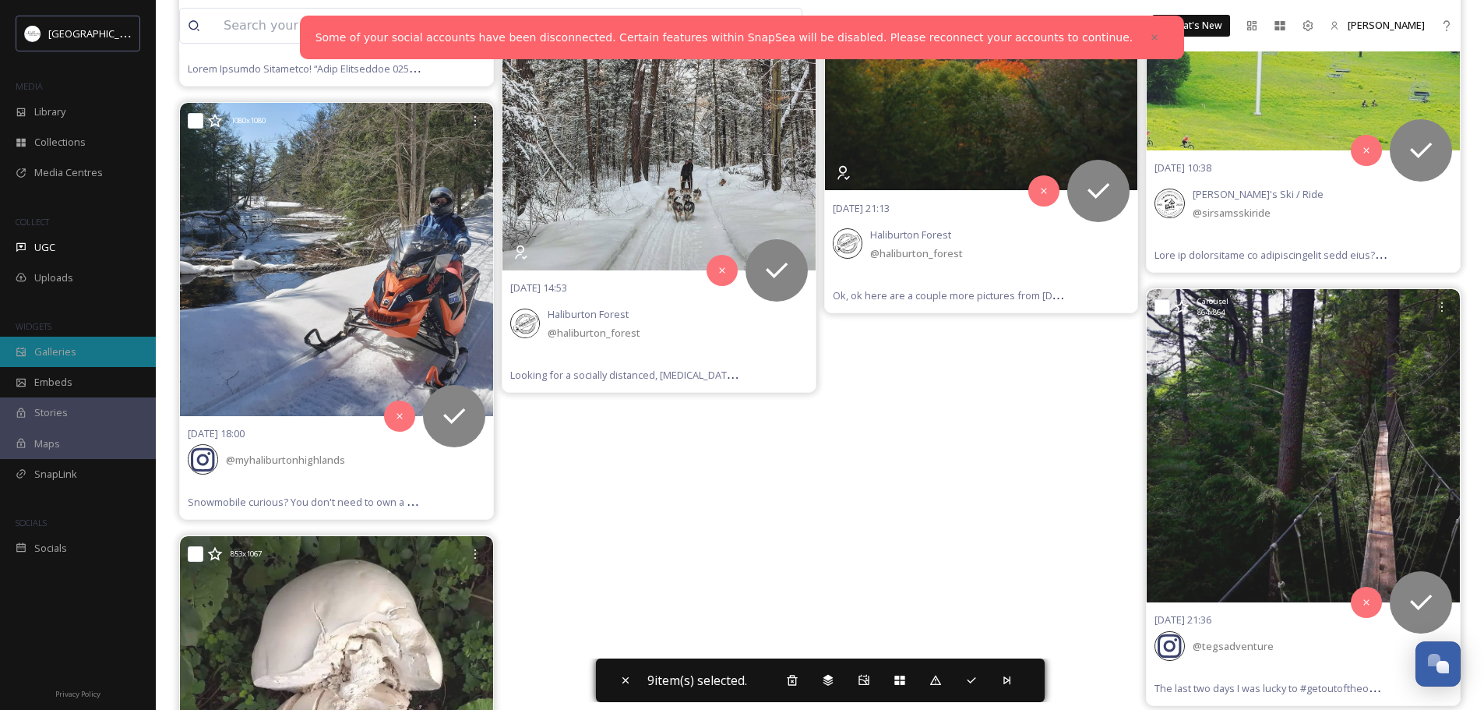
click at [59, 344] on div "Galleries" at bounding box center [78, 352] width 156 height 30
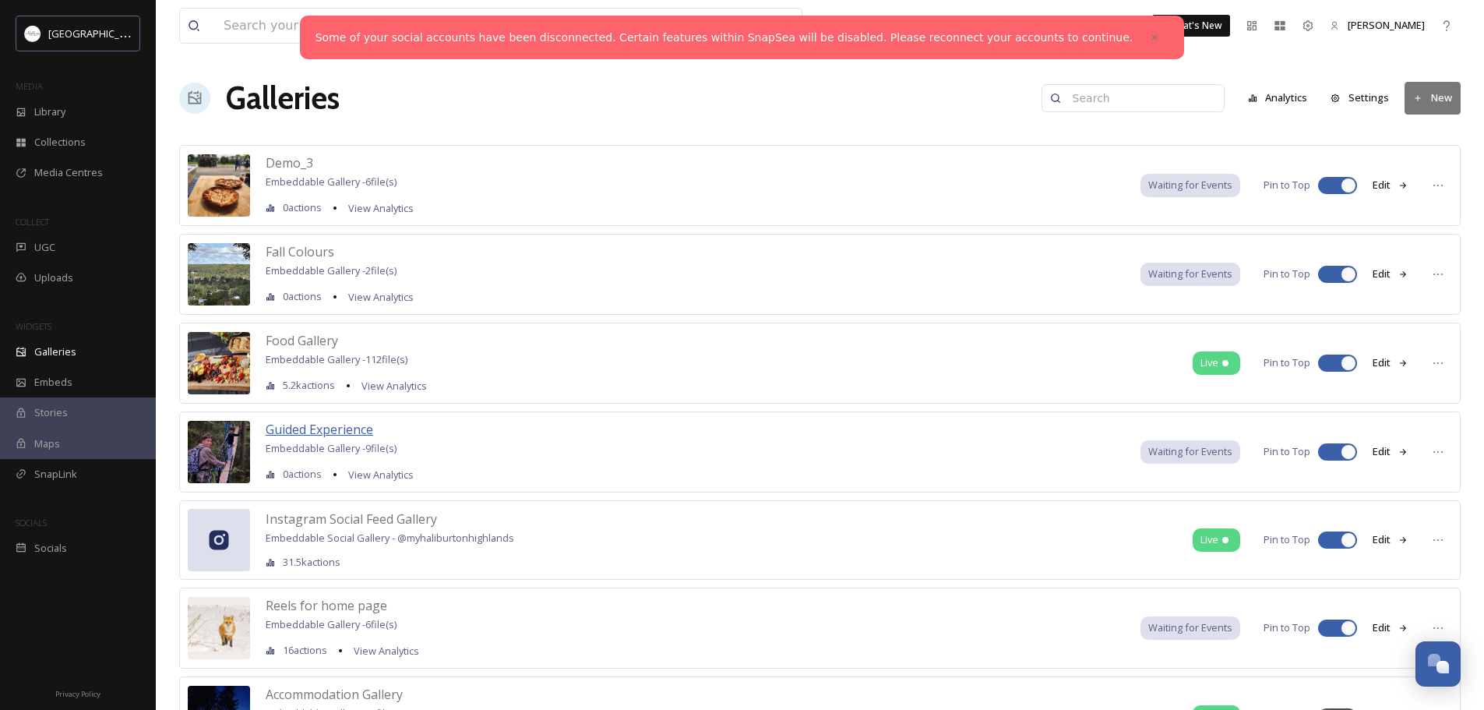
click at [339, 433] on span "Guided Experience" at bounding box center [320, 429] width 108 height 17
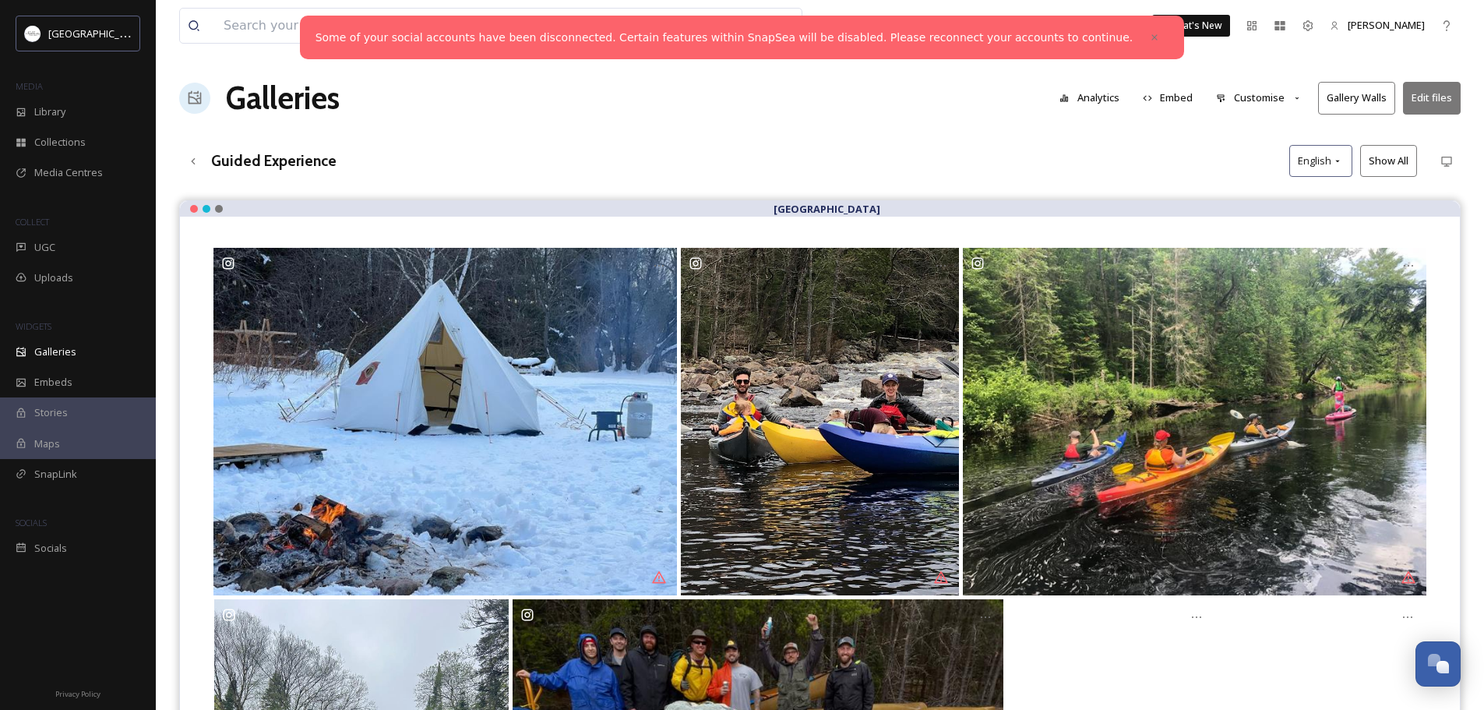
click at [1164, 97] on button "Embed" at bounding box center [1168, 98] width 66 height 30
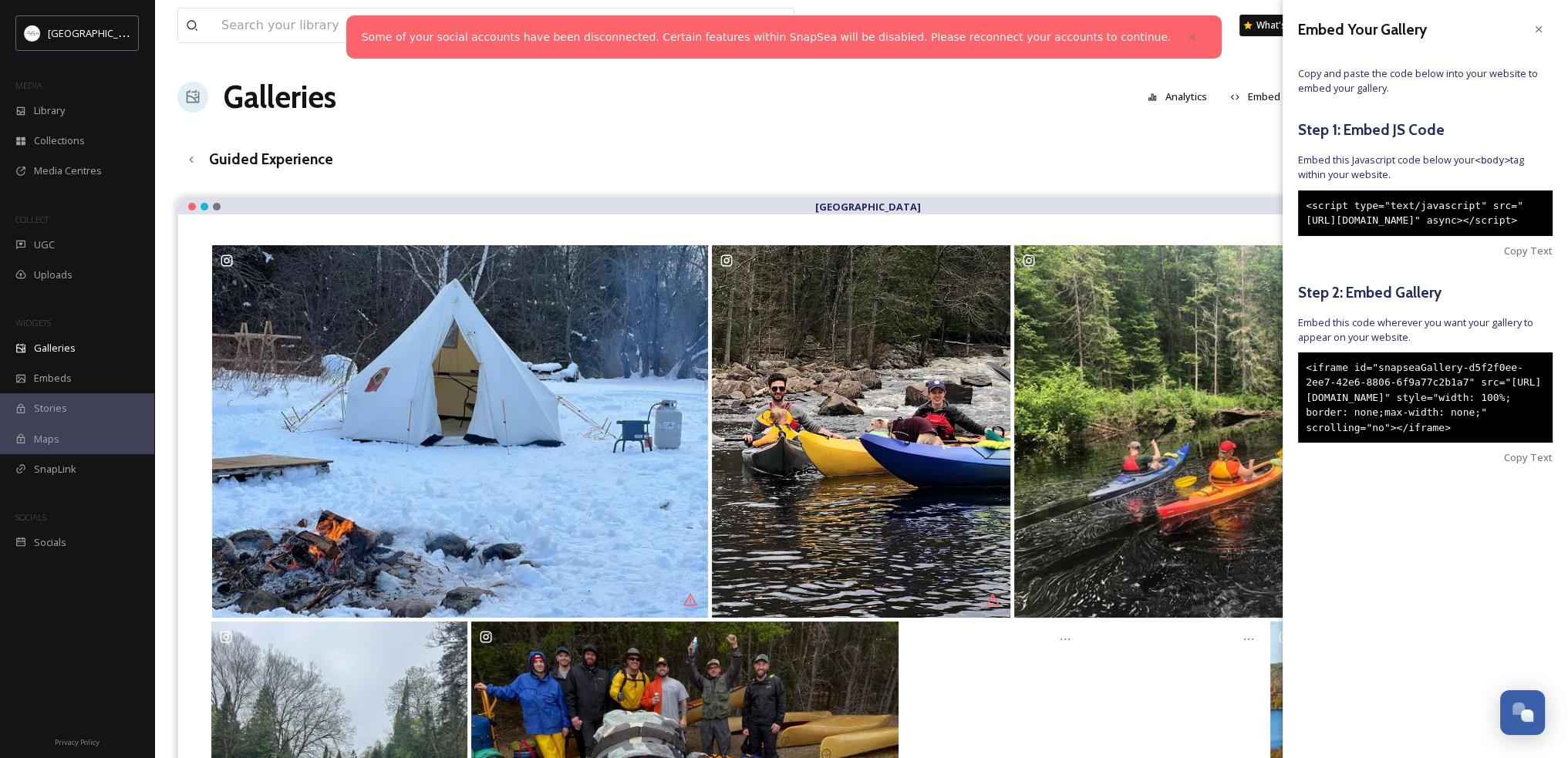
drag, startPoint x: 1482, startPoint y: 473, endPoint x: 1304, endPoint y: 401, distance: 192.0
click at [1304, 401] on div "<iframe id="snapseaGallery-d5f2f0ee-2ee7-42e6-8806-6f9a77c2b1a7" src="[URL][DOM…" at bounding box center [1424, 398] width 254 height 91
copy div "<iframe id="snapseaGallery-d5f2f0ee-2ee7-42e6-8806-6f9a77c2b1a7" src="[URL][DOM…"
click at [1480, 30] on icon at bounding box center [1538, 29] width 6 height 6
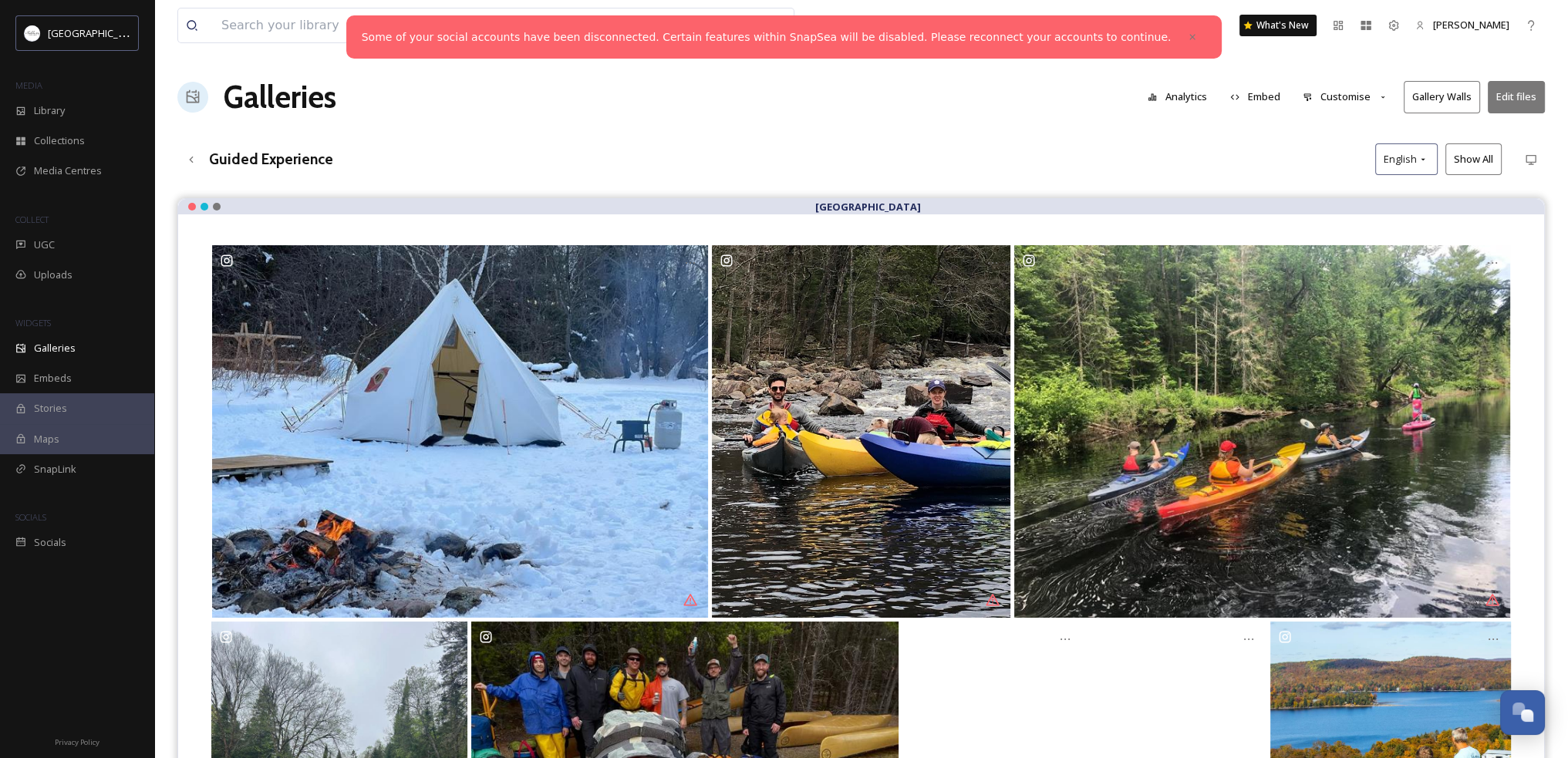
click at [1379, 95] on icon at bounding box center [1383, 98] width 10 height 10
click at [1325, 129] on span "Layout" at bounding box center [1319, 132] width 30 height 15
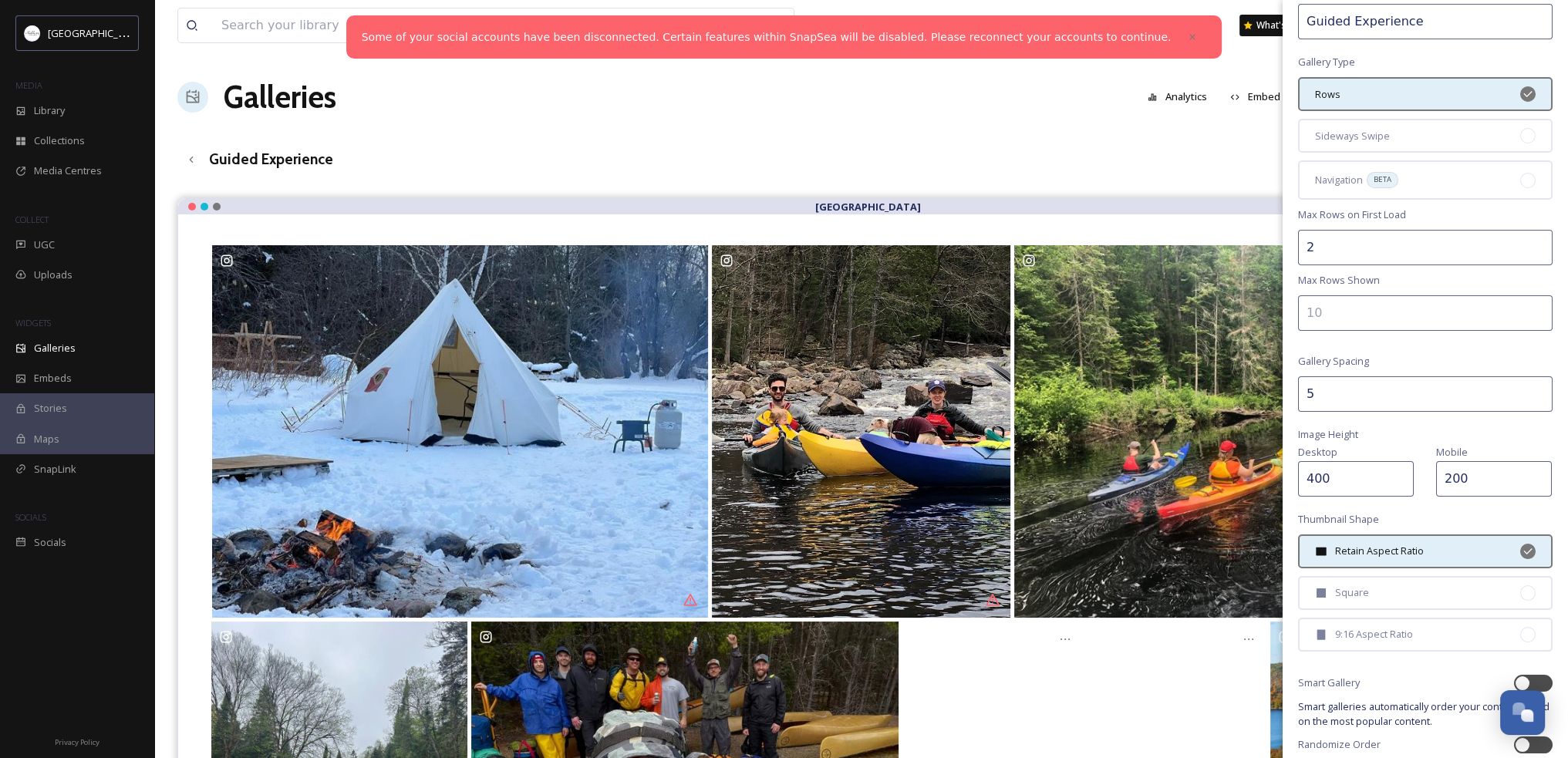
scroll to position [130, 0]
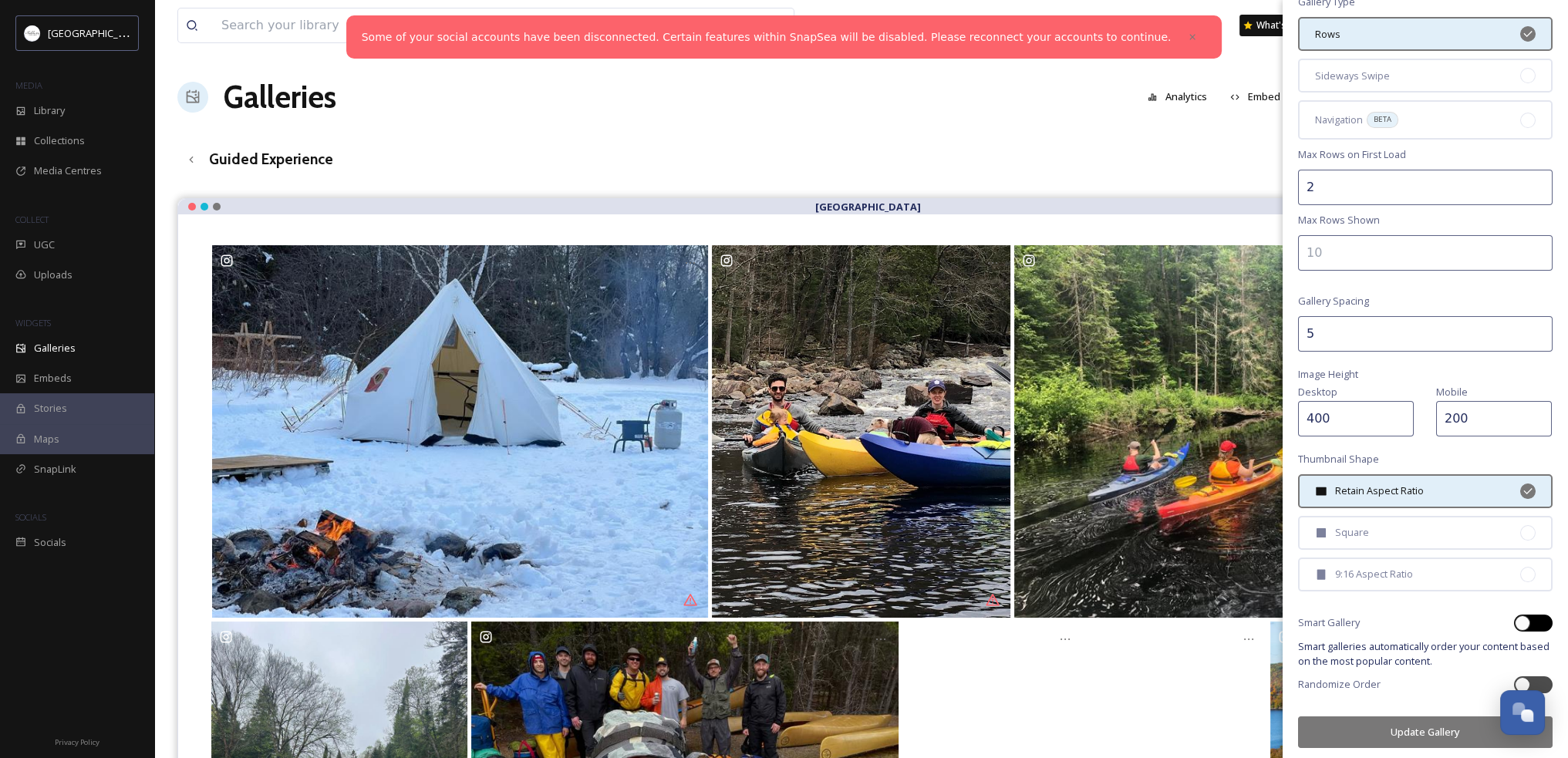
click at [1480, 617] on div at bounding box center [1522, 623] width 16 height 16
checkbox input "true"
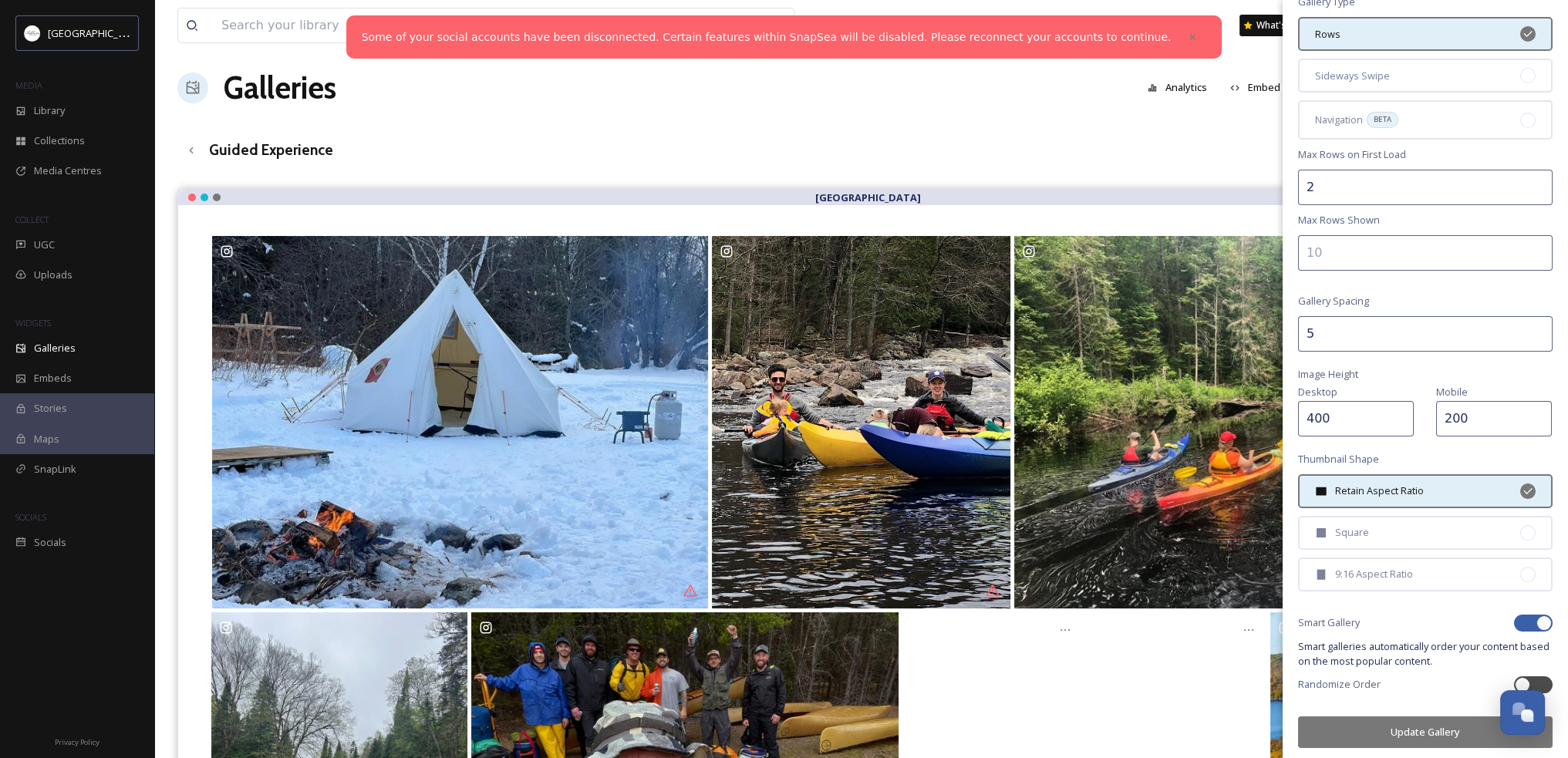
click at [1388, 702] on button "Update Gallery" at bounding box center [1424, 732] width 254 height 32
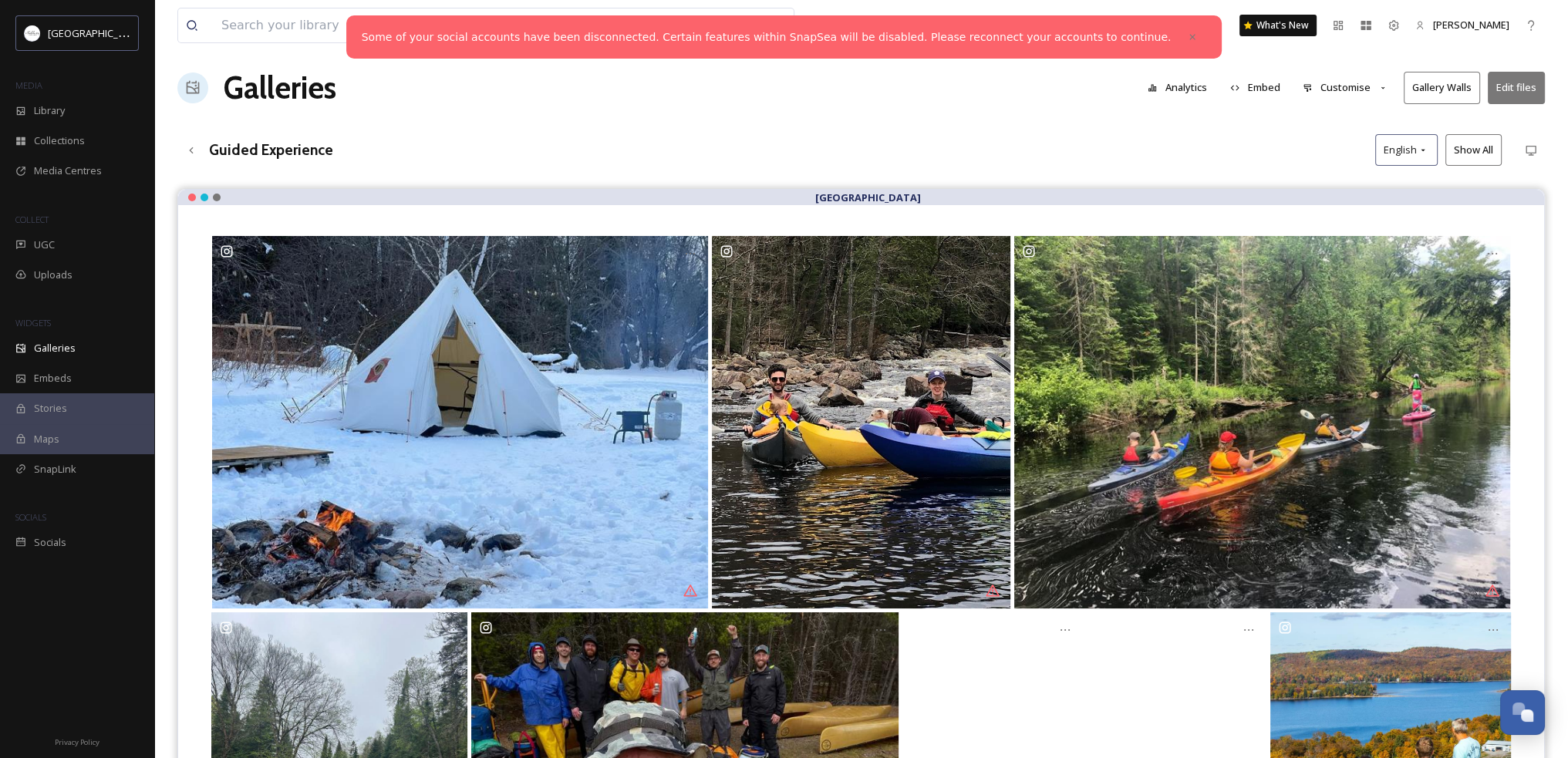
click at [1258, 89] on button "Embed" at bounding box center [1255, 87] width 65 height 30
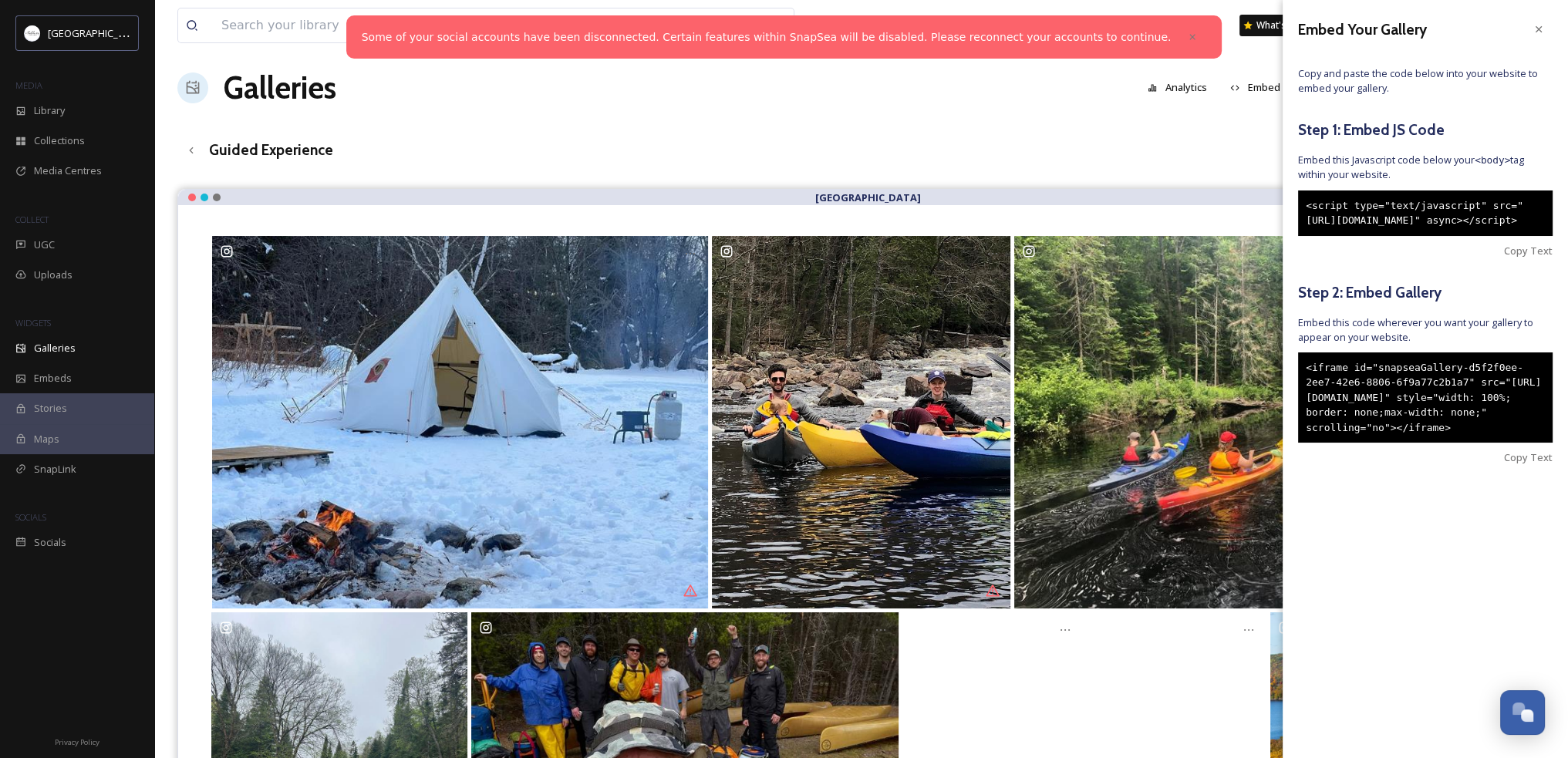
drag, startPoint x: 1377, startPoint y: 249, endPoint x: 1298, endPoint y: 203, distance: 91.4
click at [1298, 203] on div "<script type="text/javascript" src="[URL][DOMAIN_NAME]" async></script>" at bounding box center [1424, 213] width 254 height 46
copy div "<script type="text/javascript" src="[URL][DOMAIN_NAME]" async></script>"
click at [1480, 32] on icon at bounding box center [1538, 29] width 6 height 6
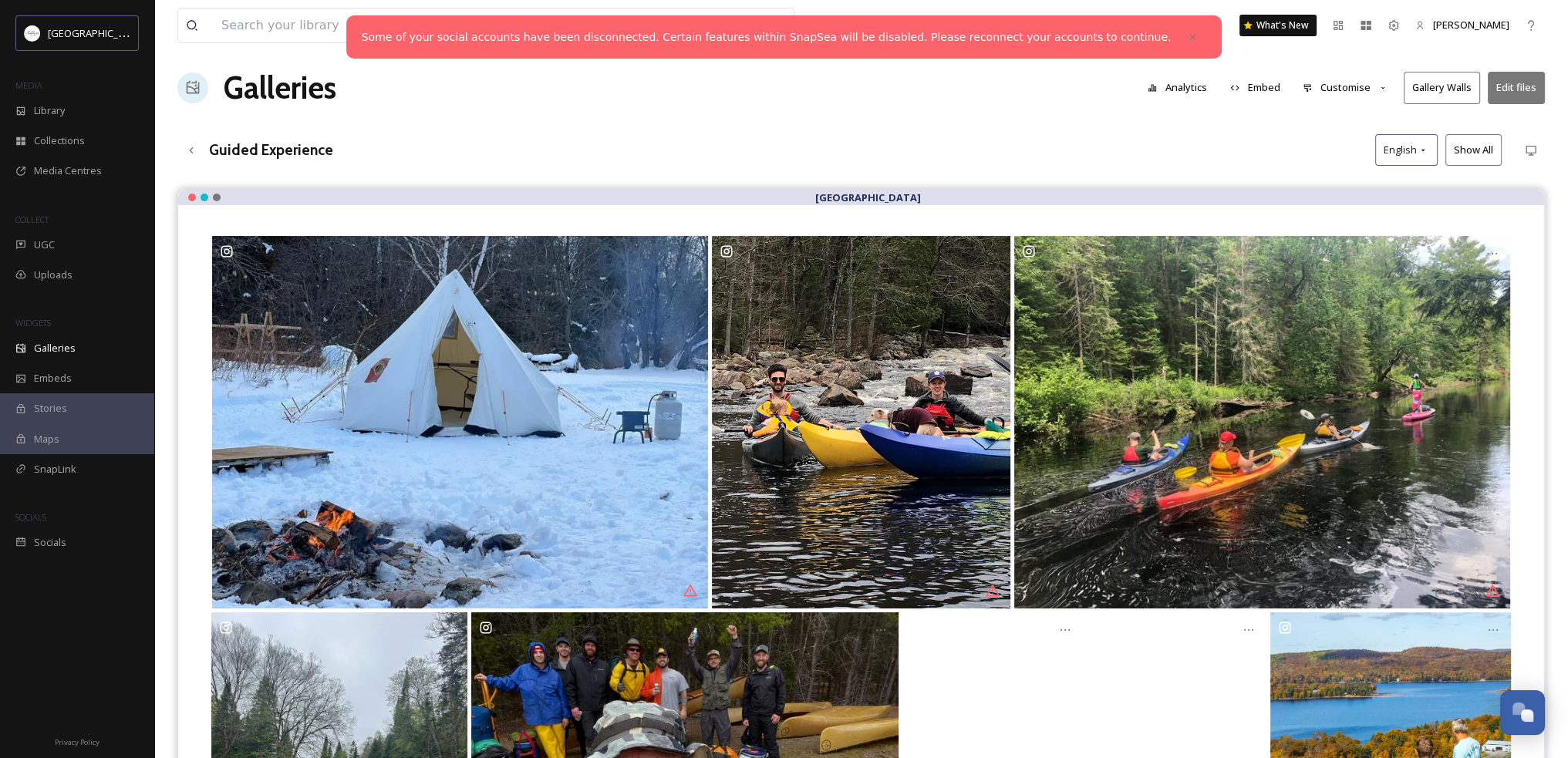
click at [1381, 85] on icon at bounding box center [1383, 88] width 10 height 10
click at [1339, 120] on div "Layout" at bounding box center [1349, 123] width 107 height 30
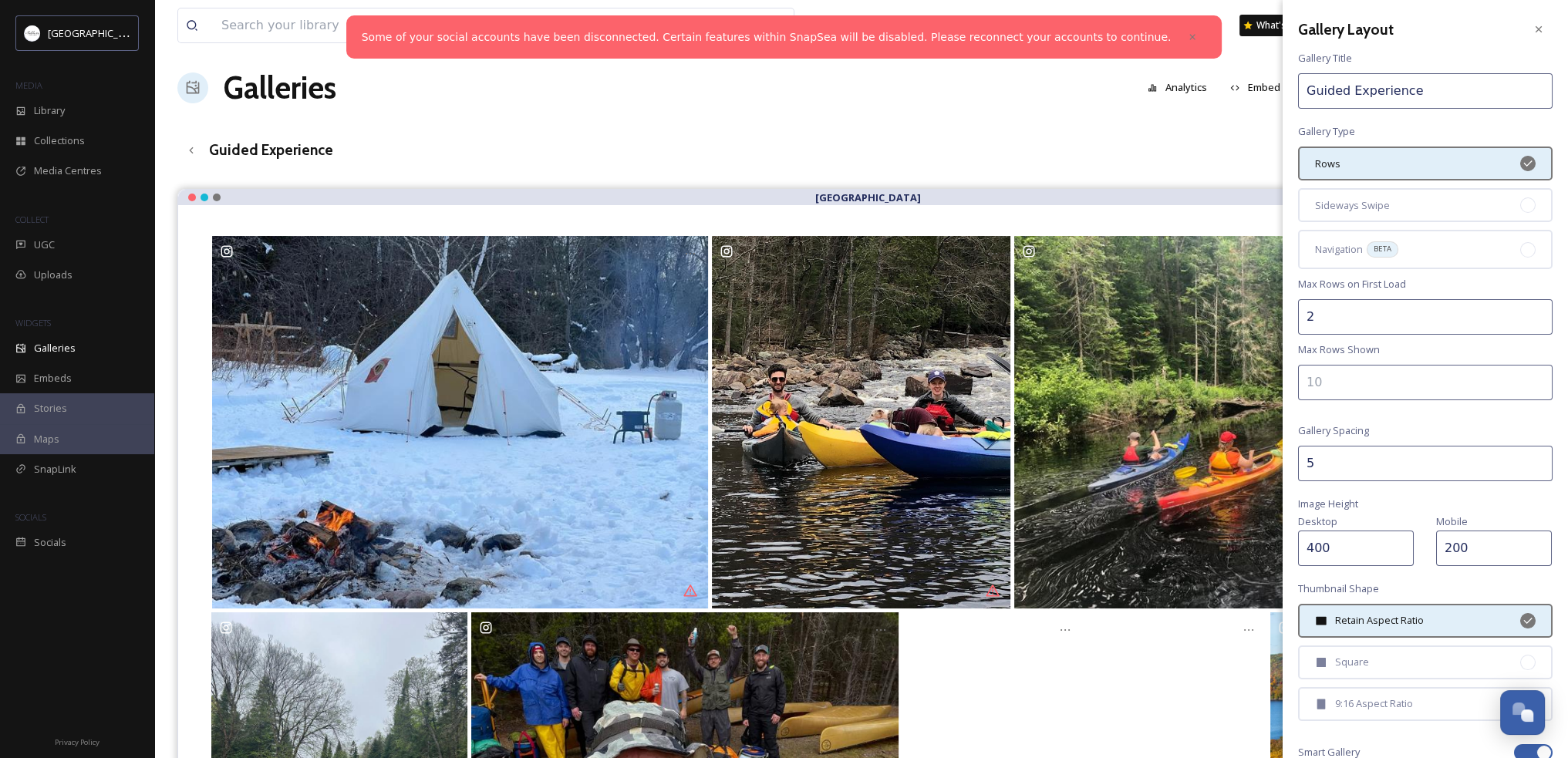
click at [1439, 165] on div "Rows" at bounding box center [1424, 163] width 254 height 34
click at [1374, 206] on span "Sideways Swipe" at bounding box center [1353, 205] width 75 height 15
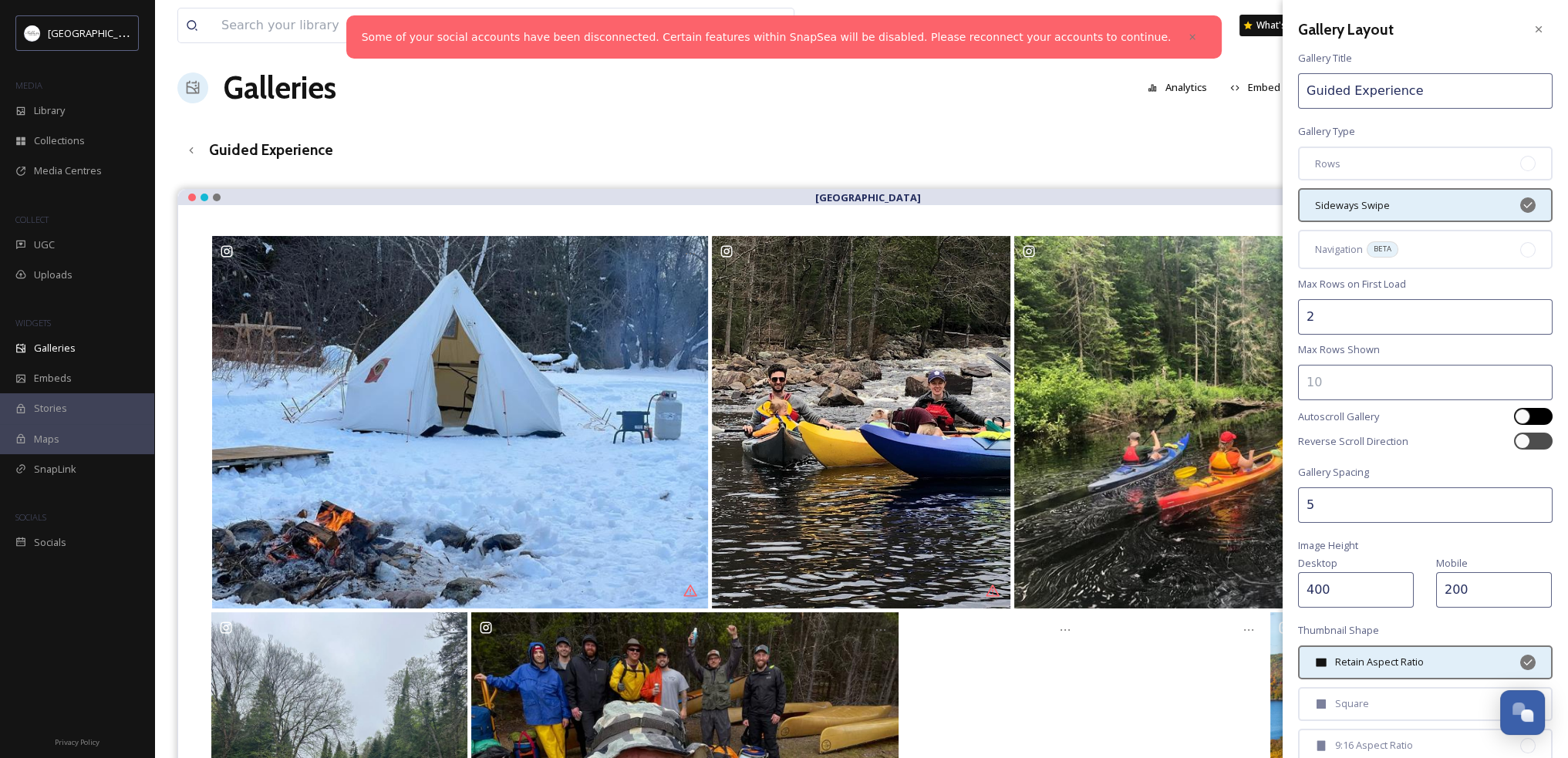
click at [1480, 413] on div at bounding box center [1522, 417] width 16 height 16
checkbox input "true"
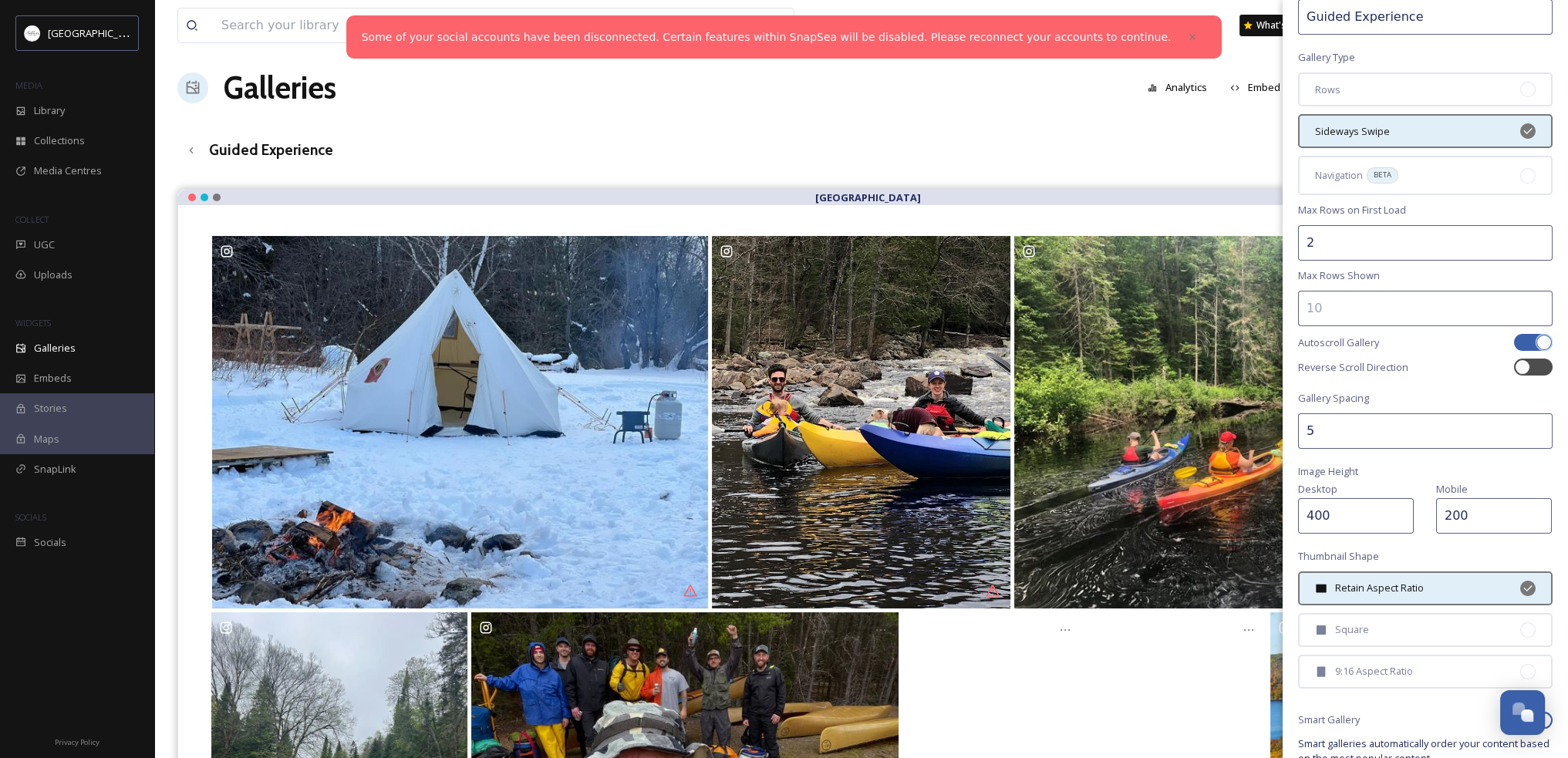
scroll to position [170, 0]
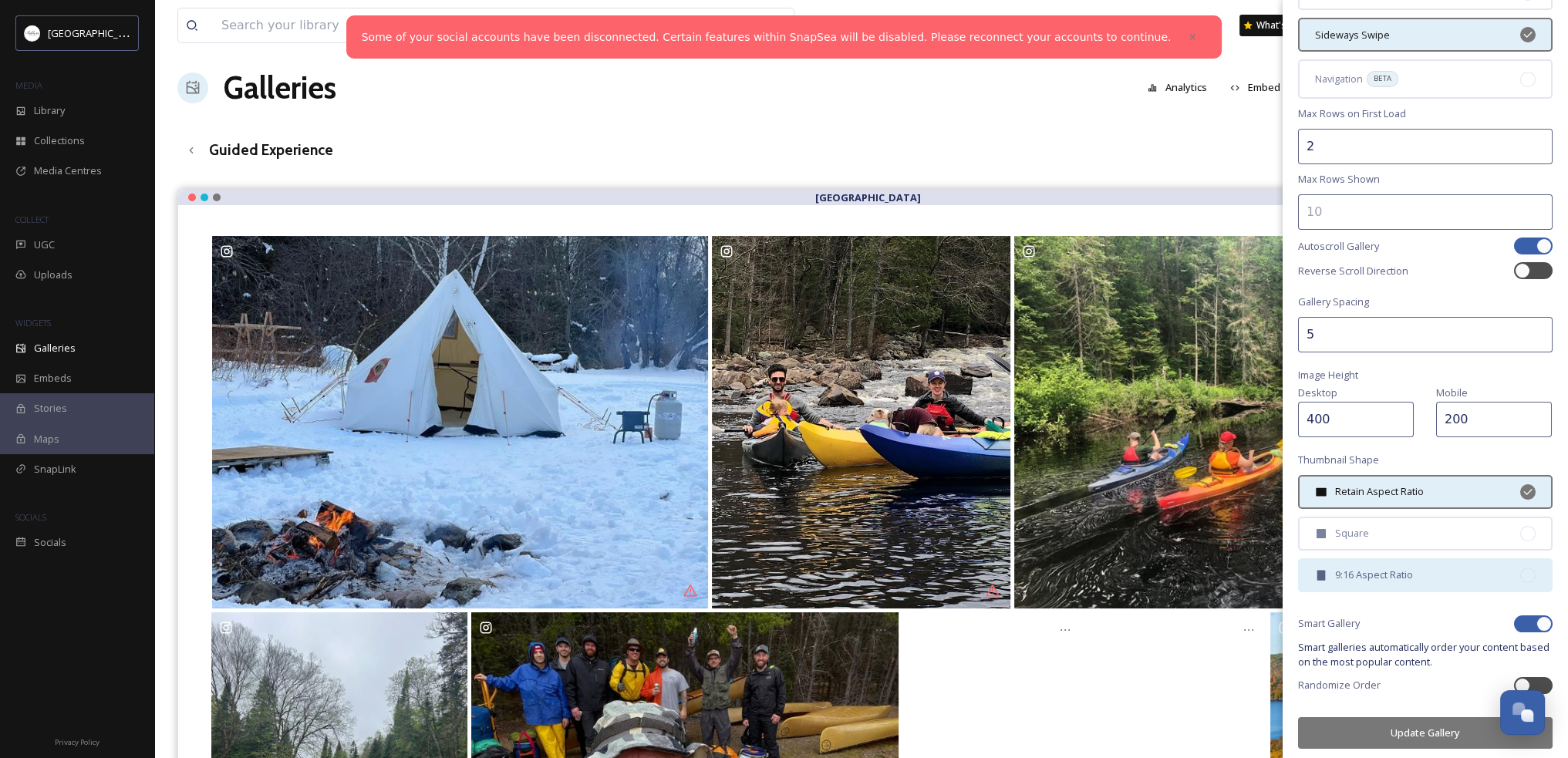
click at [1415, 571] on div "9:16 Aspect Ratio" at bounding box center [1424, 575] width 254 height 34
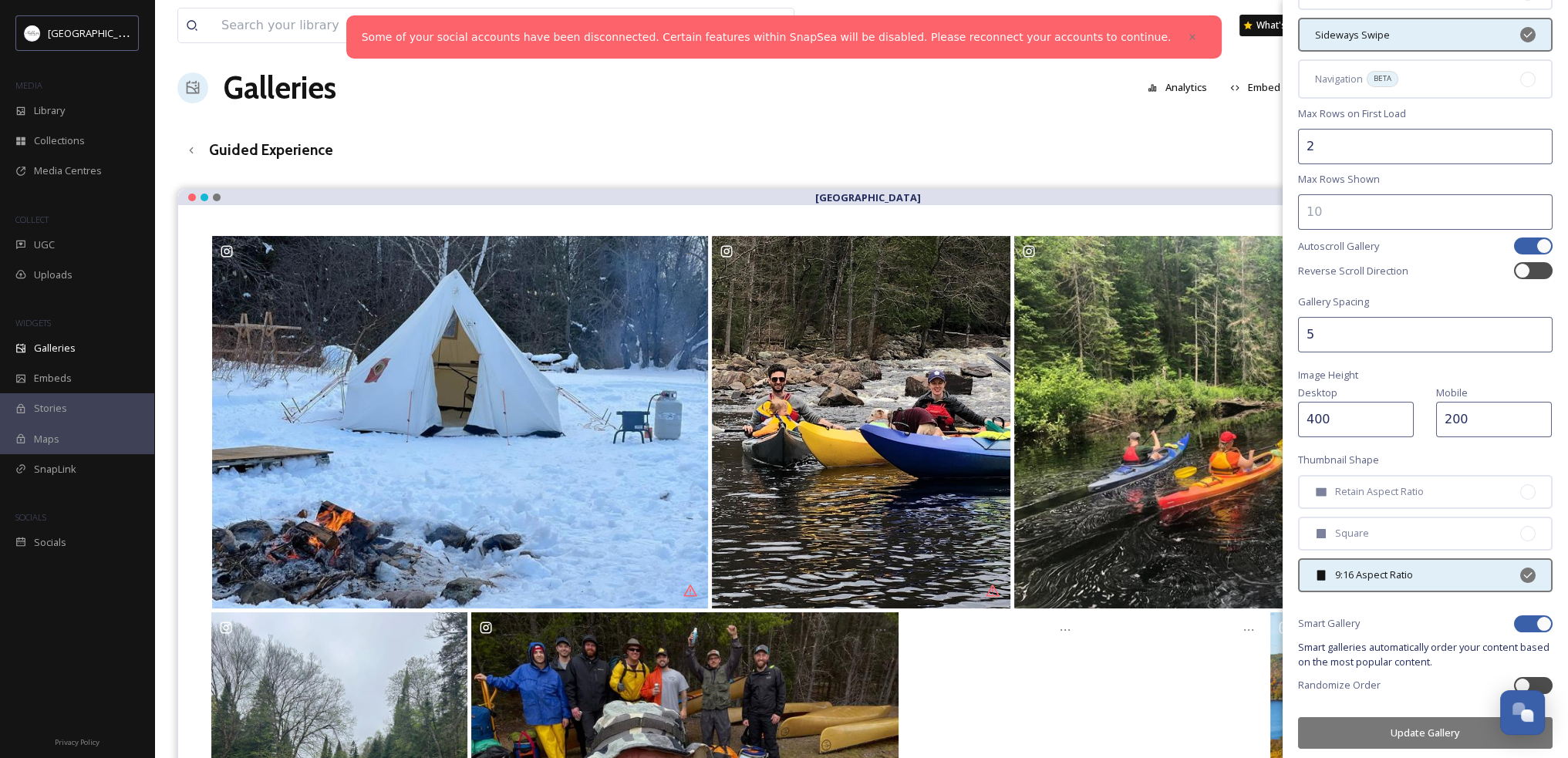
click at [1405, 702] on button "Update Gallery" at bounding box center [1424, 733] width 254 height 32
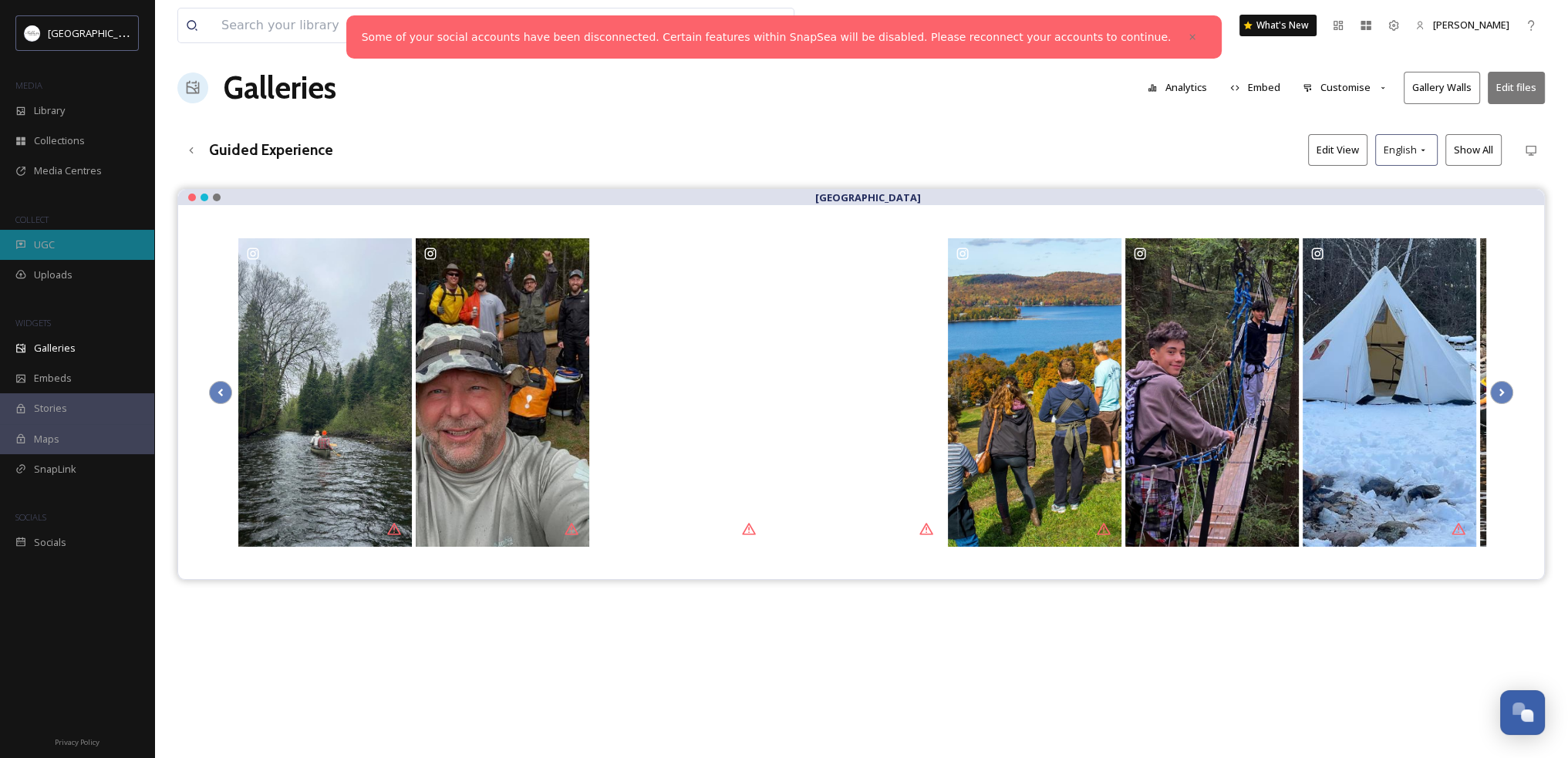
click at [49, 246] on span "UGC" at bounding box center [44, 244] width 21 height 15
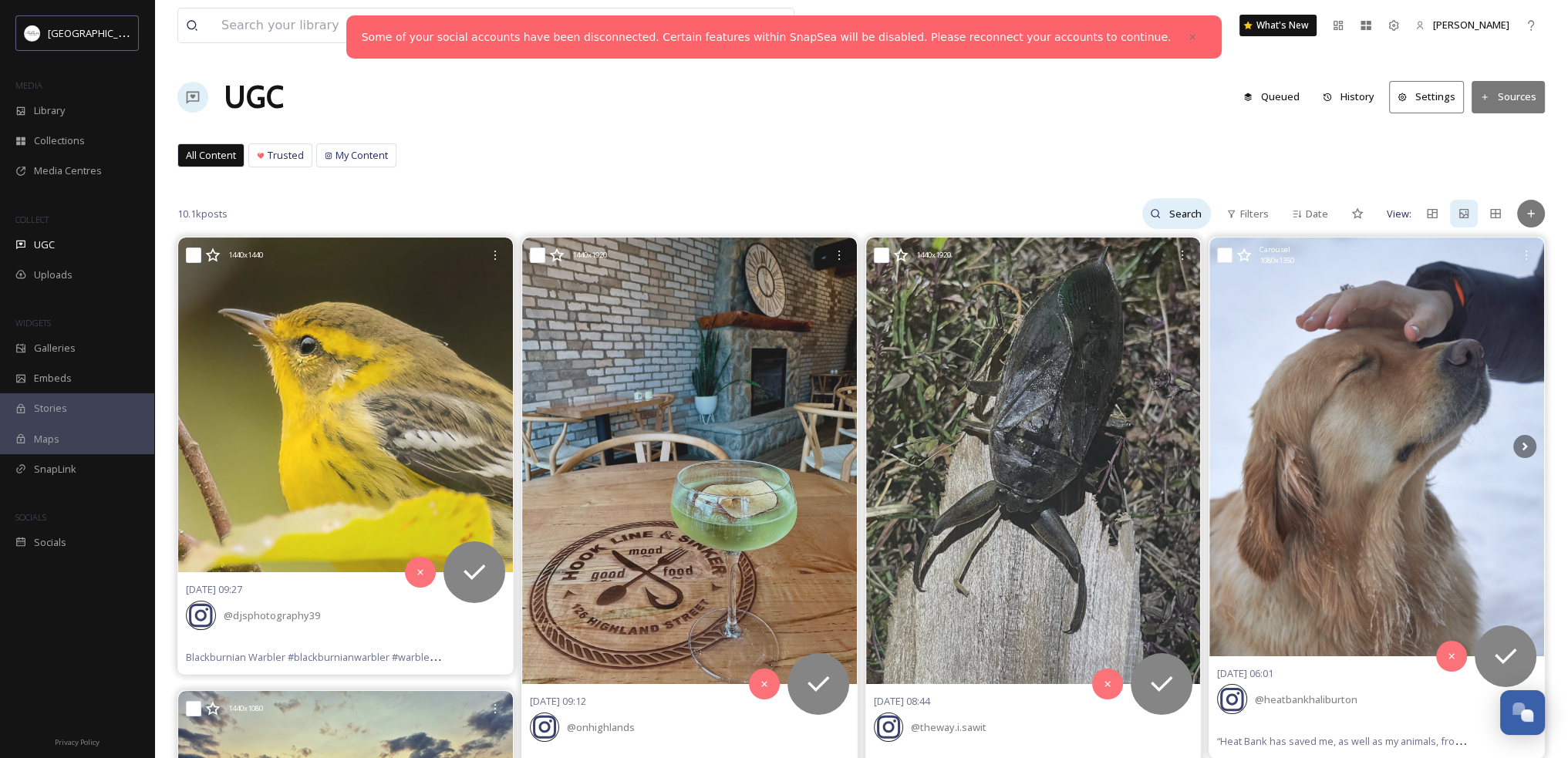
click at [1152, 216] on icon at bounding box center [1155, 213] width 11 height 11
click at [1152, 216] on input at bounding box center [1152, 213] width 116 height 31
type input "yours outdoors"
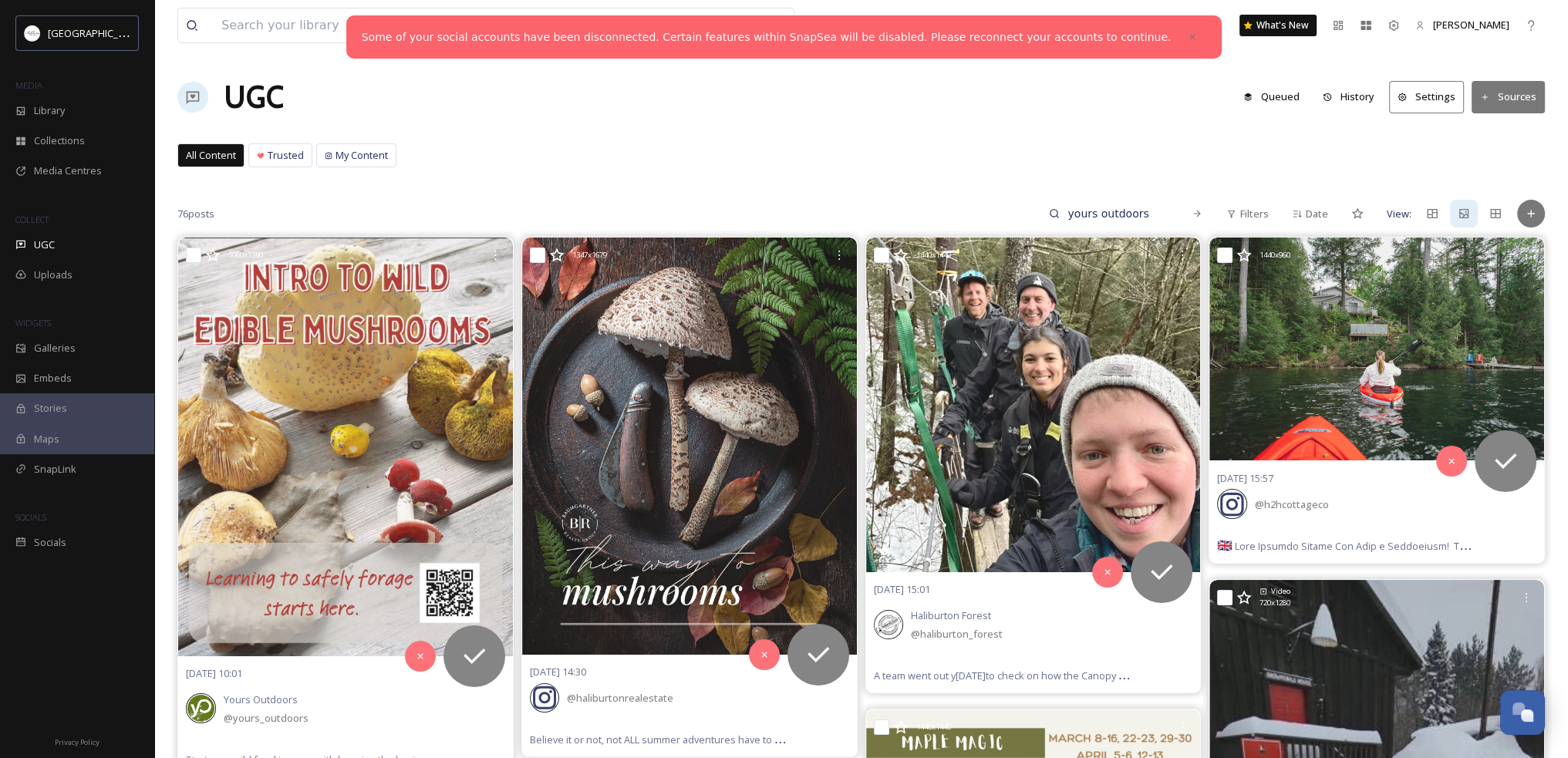
scroll to position [77, 0]
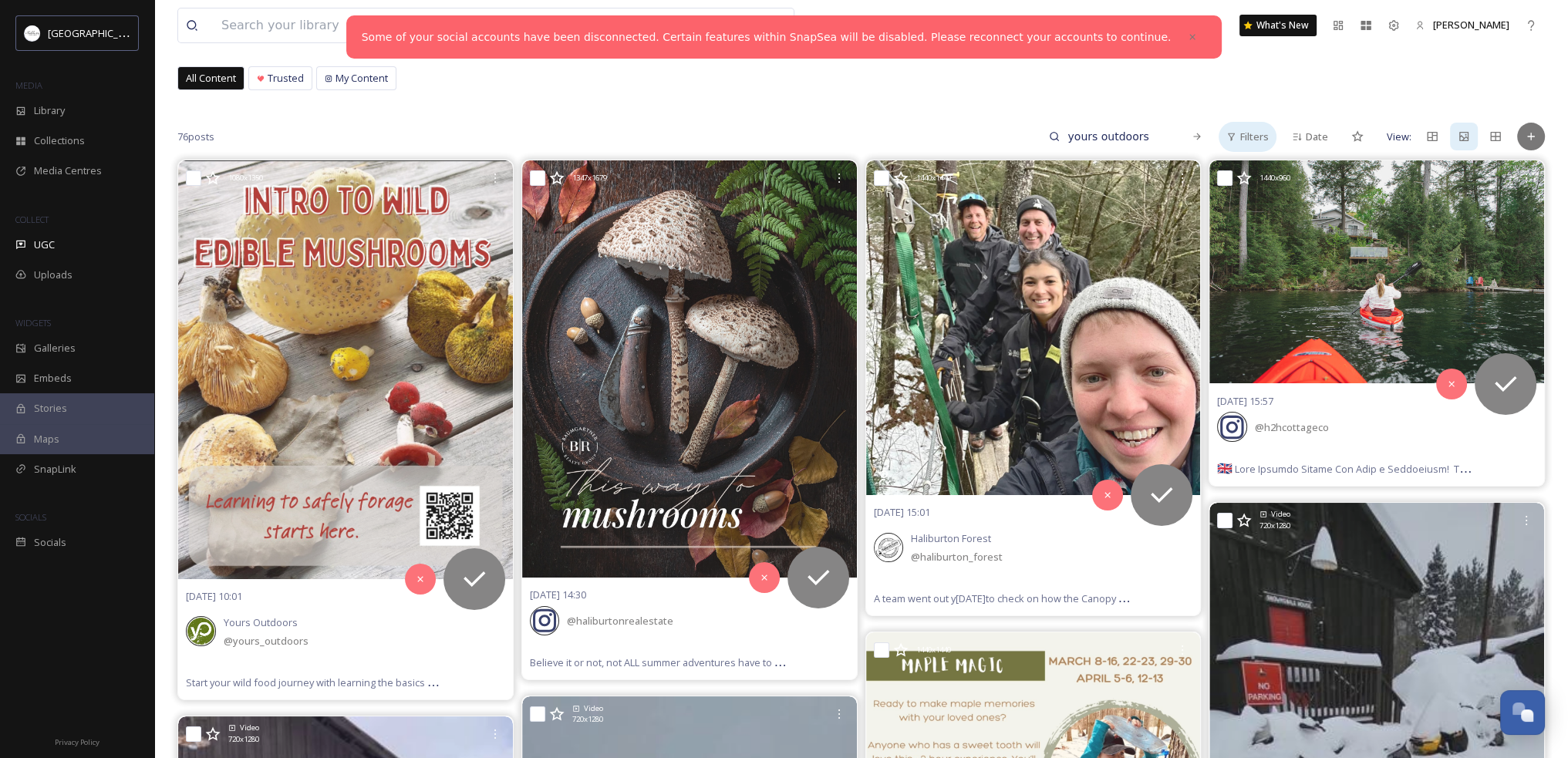
click at [1257, 137] on span "Filters" at bounding box center [1254, 137] width 29 height 15
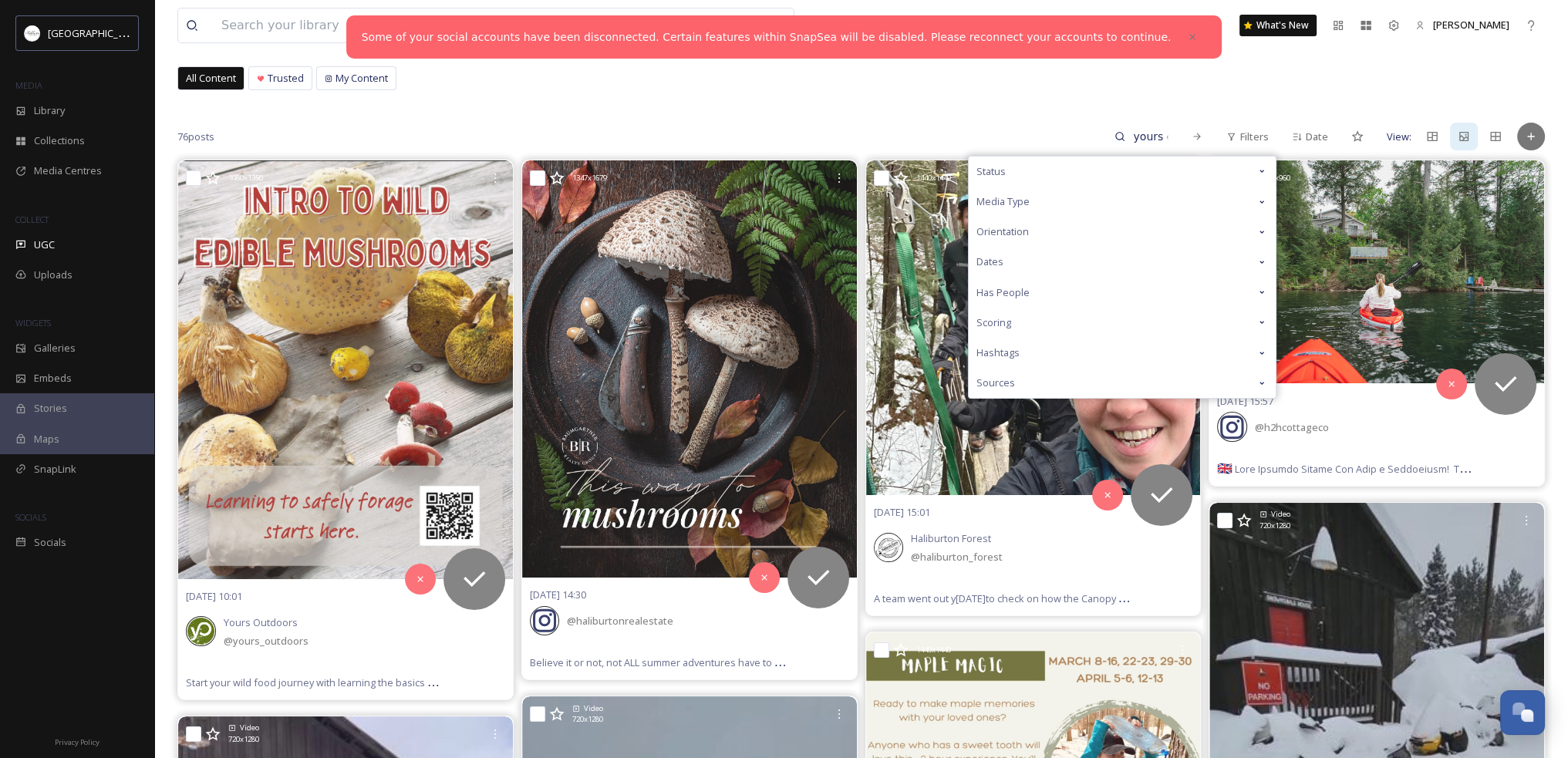
click at [1262, 201] on icon at bounding box center [1261, 202] width 5 height 3
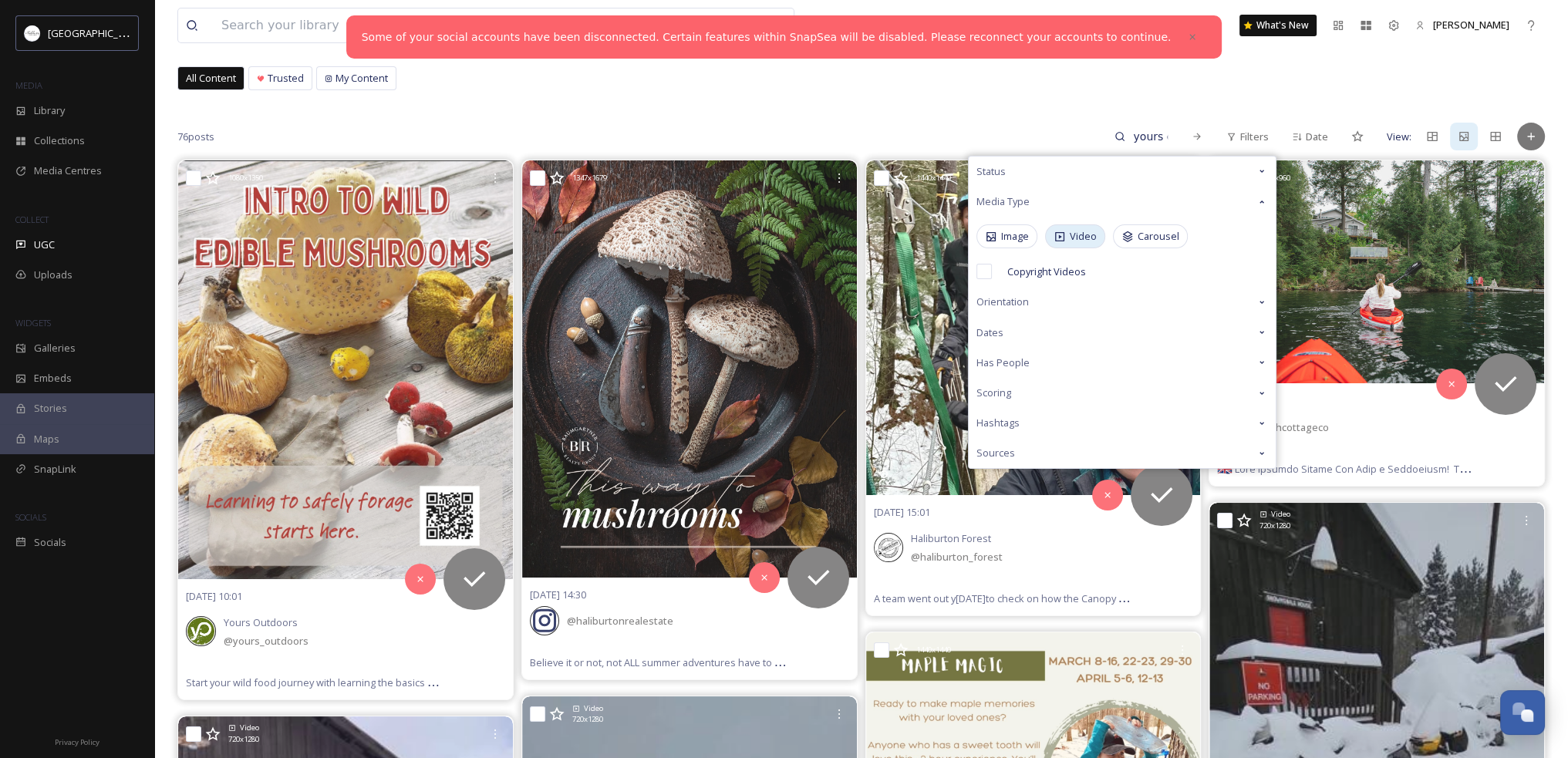
click at [1081, 234] on span "Video" at bounding box center [1083, 236] width 27 height 15
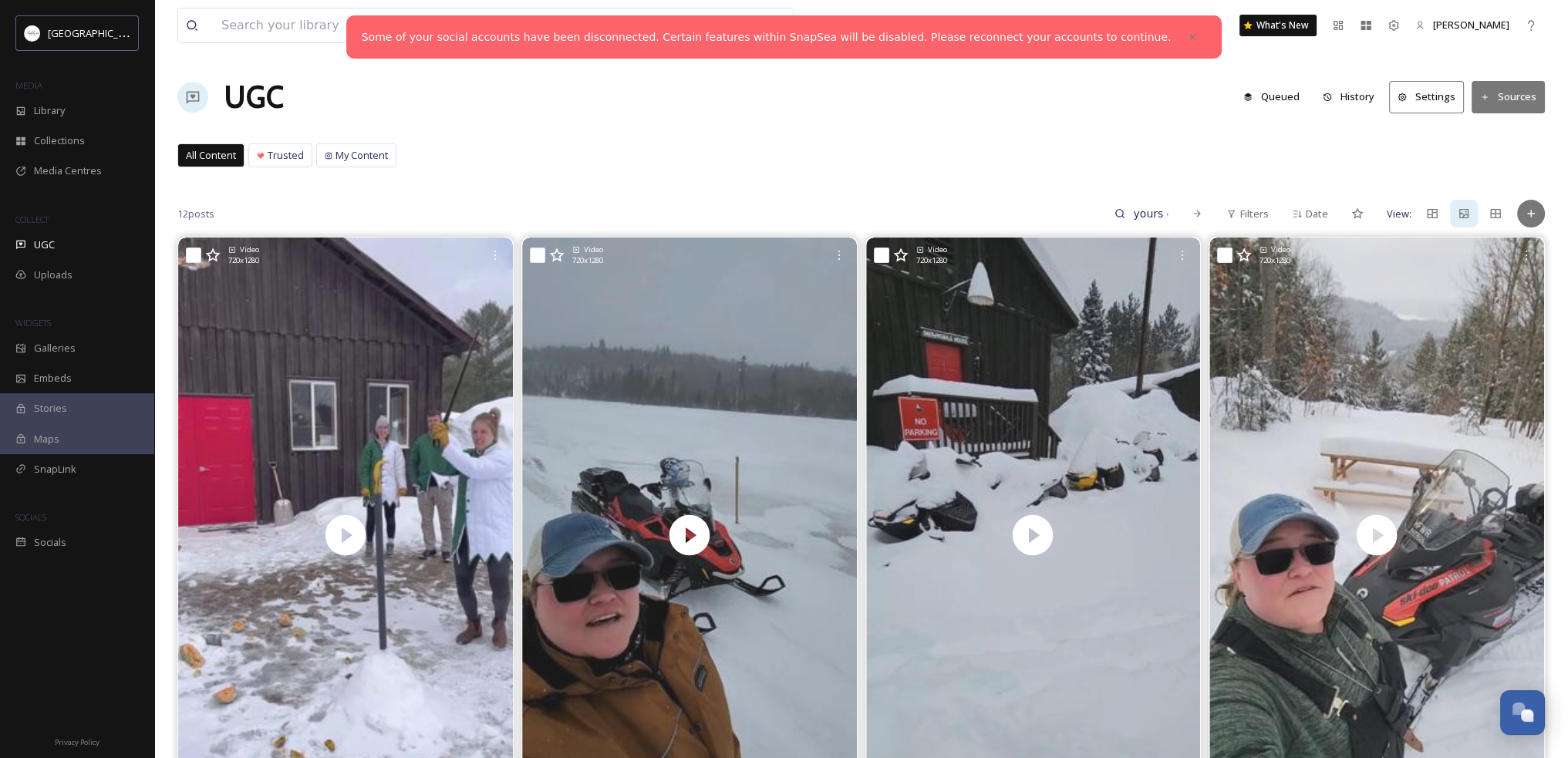
click at [746, 146] on div "All Content Trusted My Content All Content Trusted My Content" at bounding box center [861, 159] width 1368 height 32
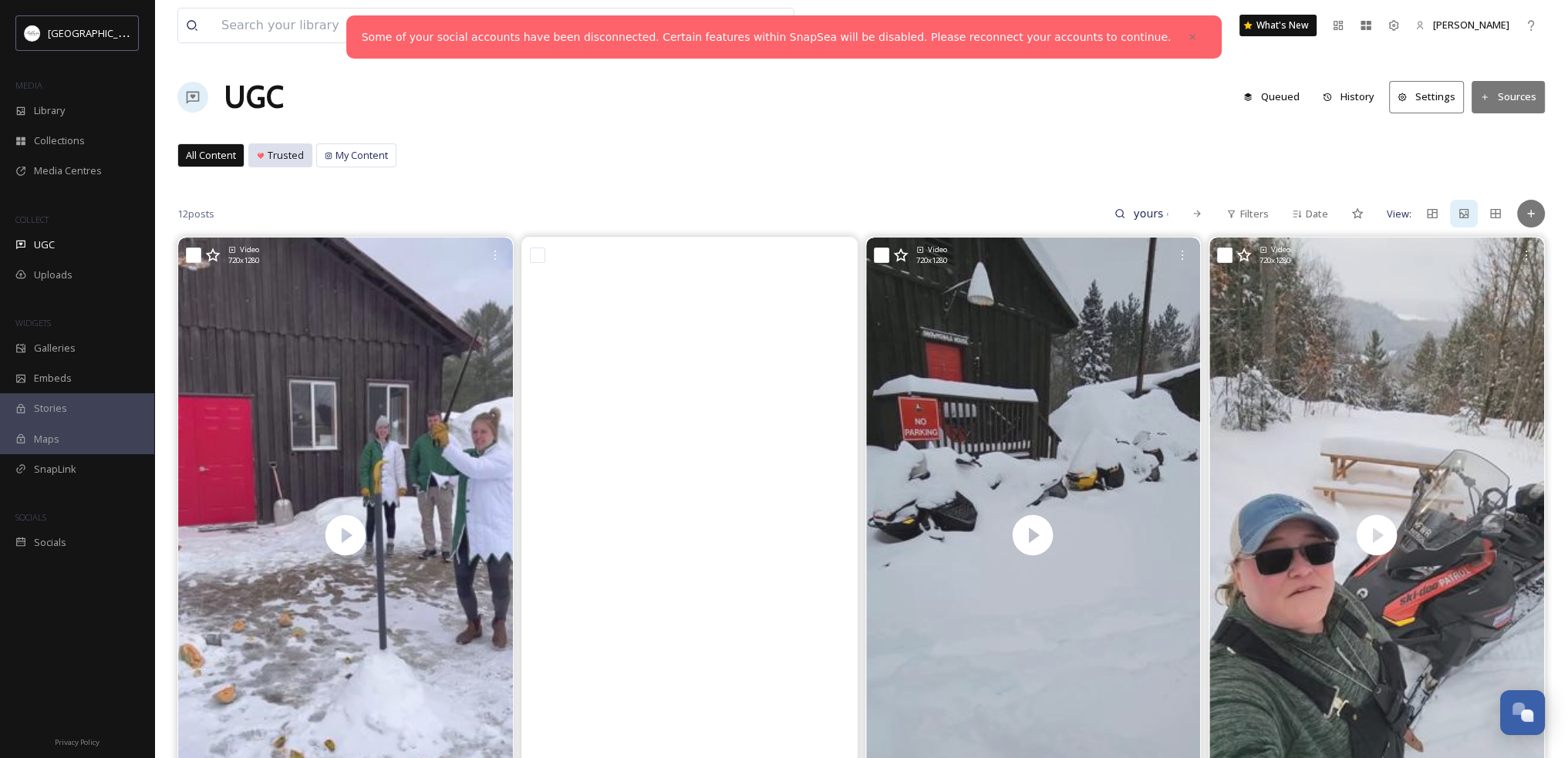
click at [288, 157] on span "Trusted" at bounding box center [285, 155] width 37 height 15
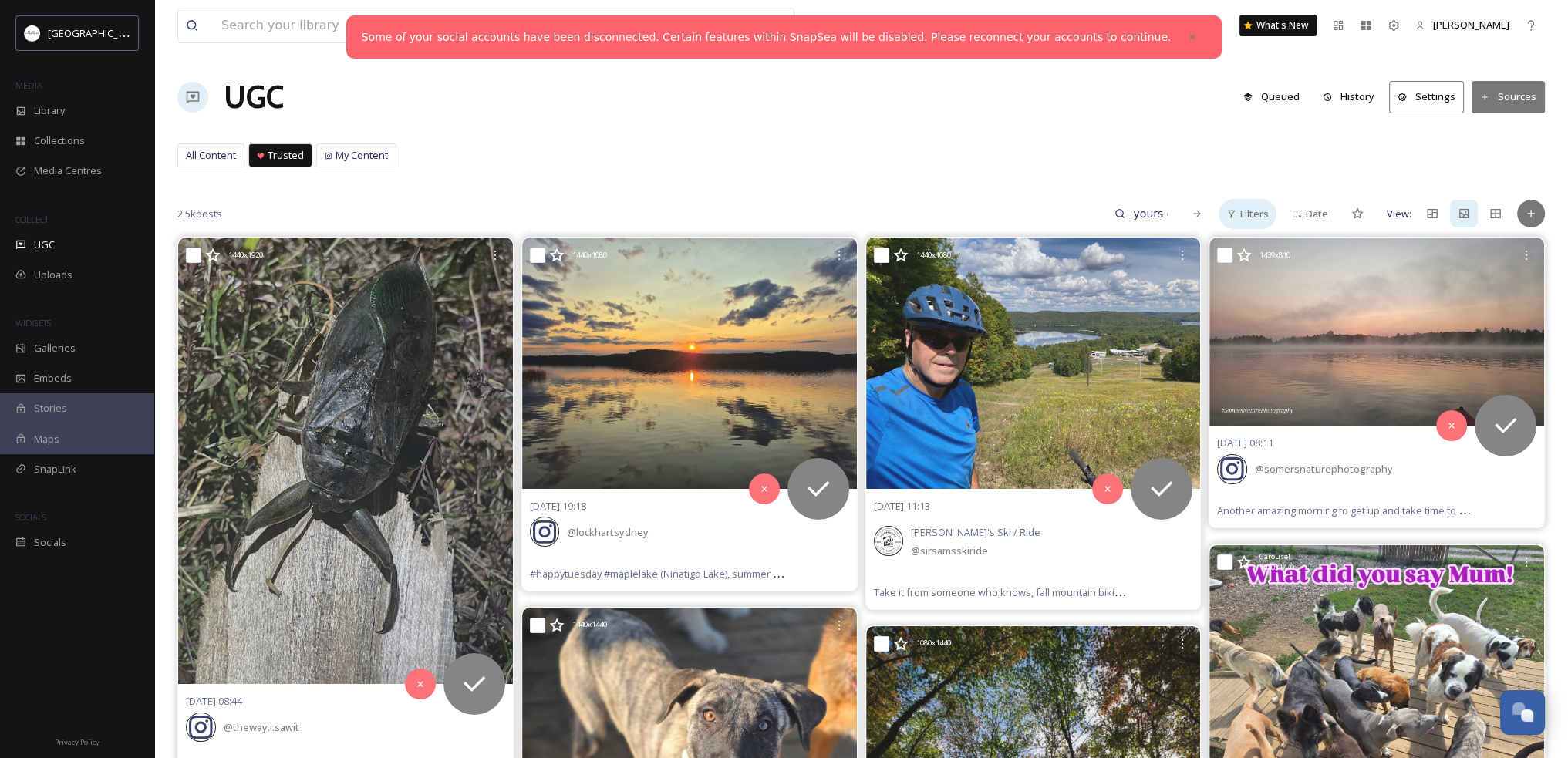
click at [1249, 214] on span "Filters" at bounding box center [1254, 214] width 29 height 15
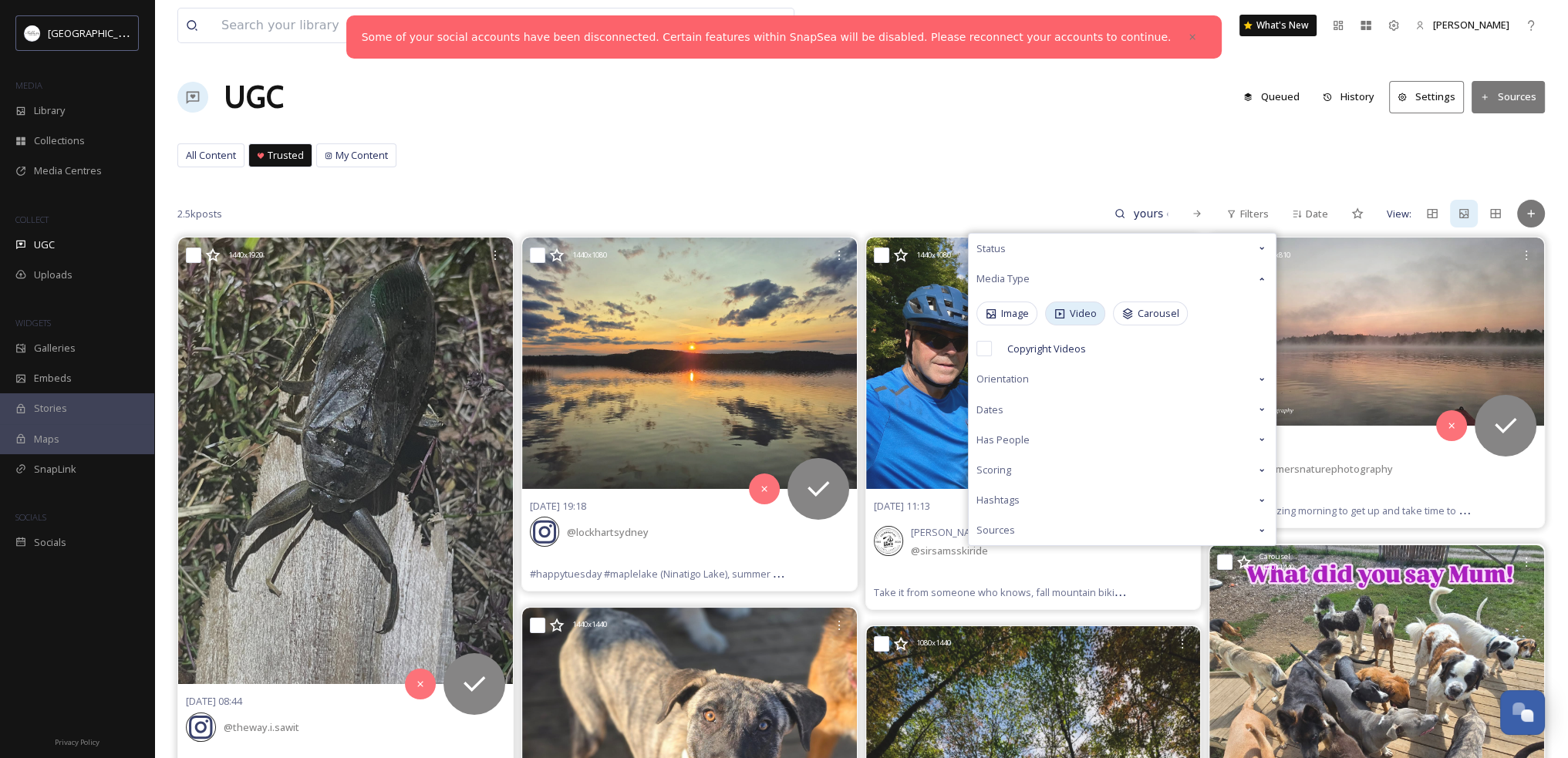
click at [1081, 310] on span "Video" at bounding box center [1083, 313] width 27 height 15
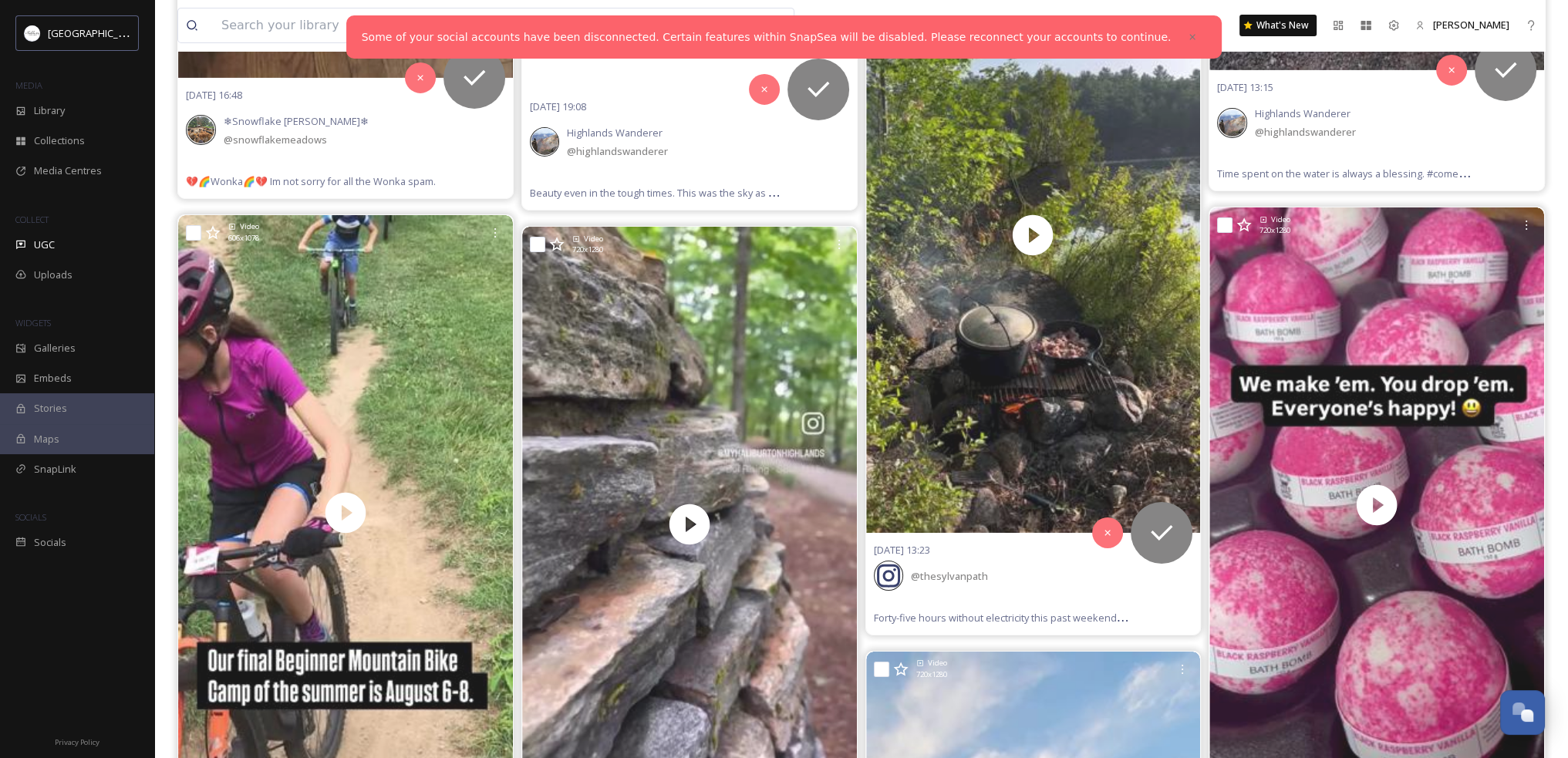
scroll to position [6940, 0]
